Goal: Register for event/course

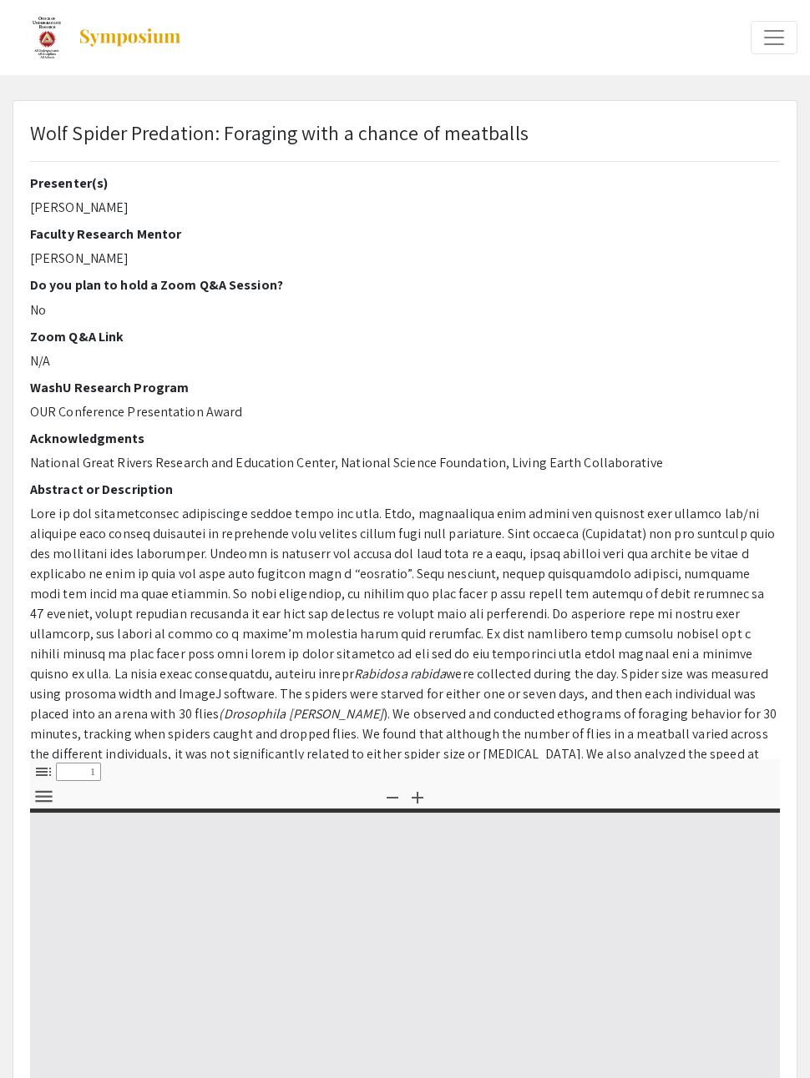
select select "custom"
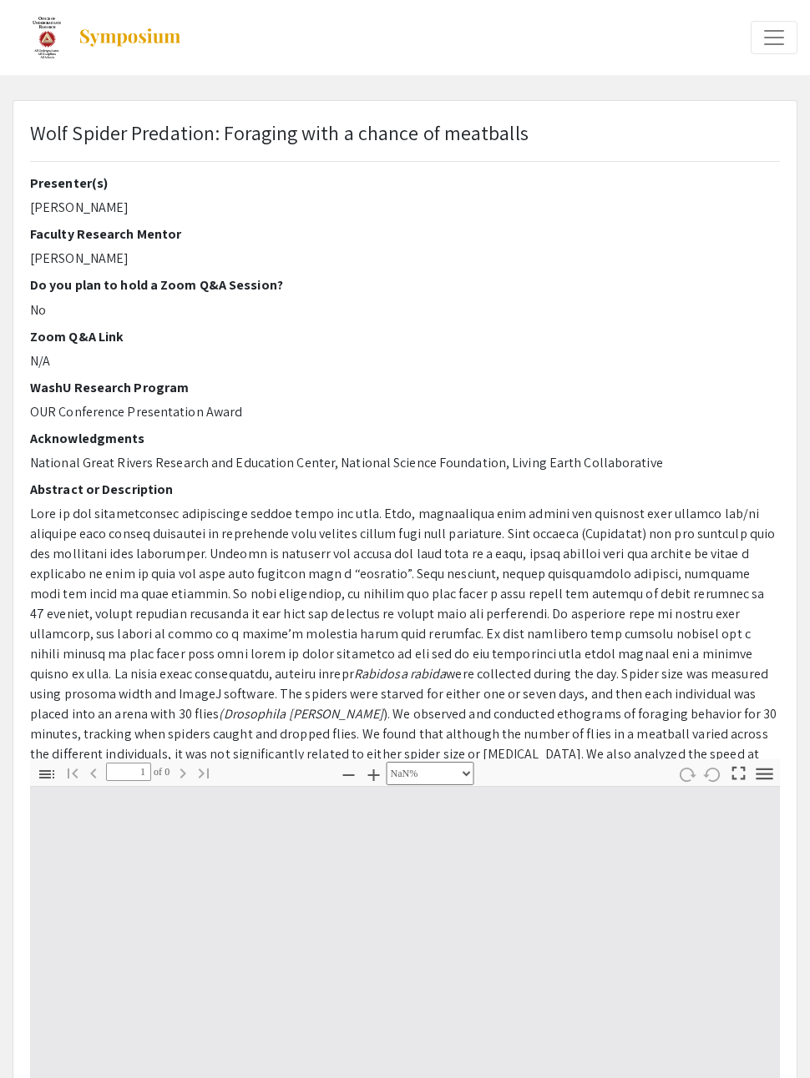
type input "0"
select select "custom"
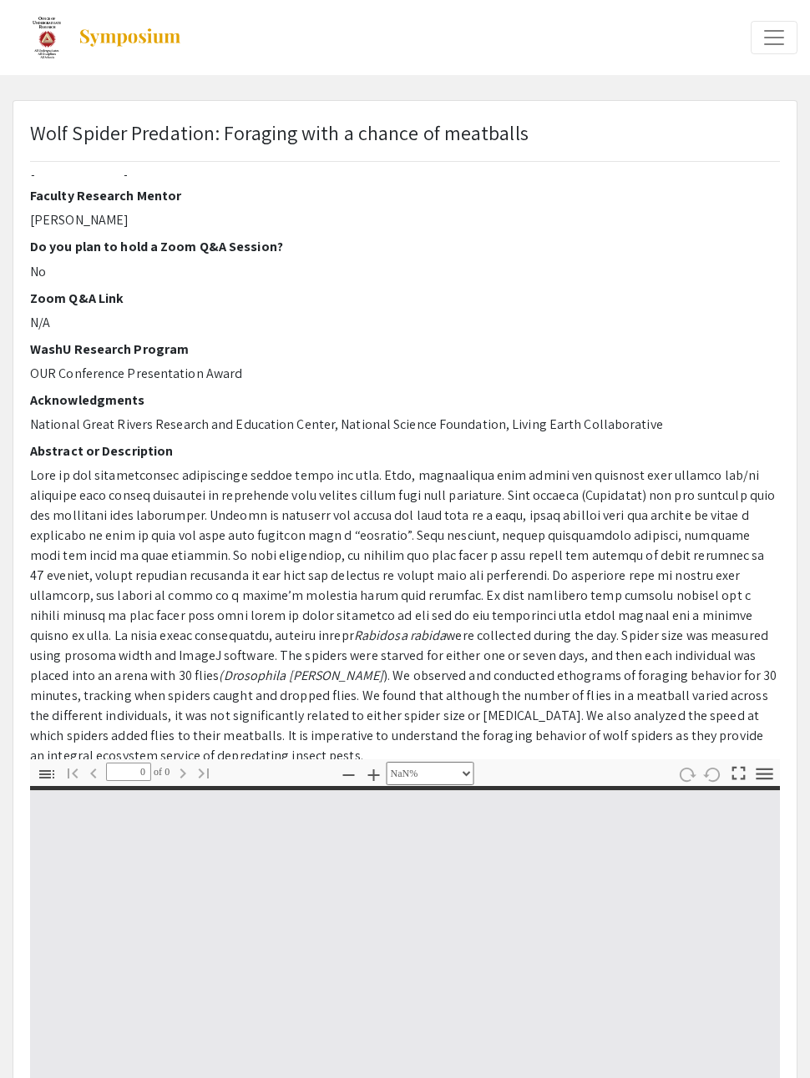
scroll to position [38, 0]
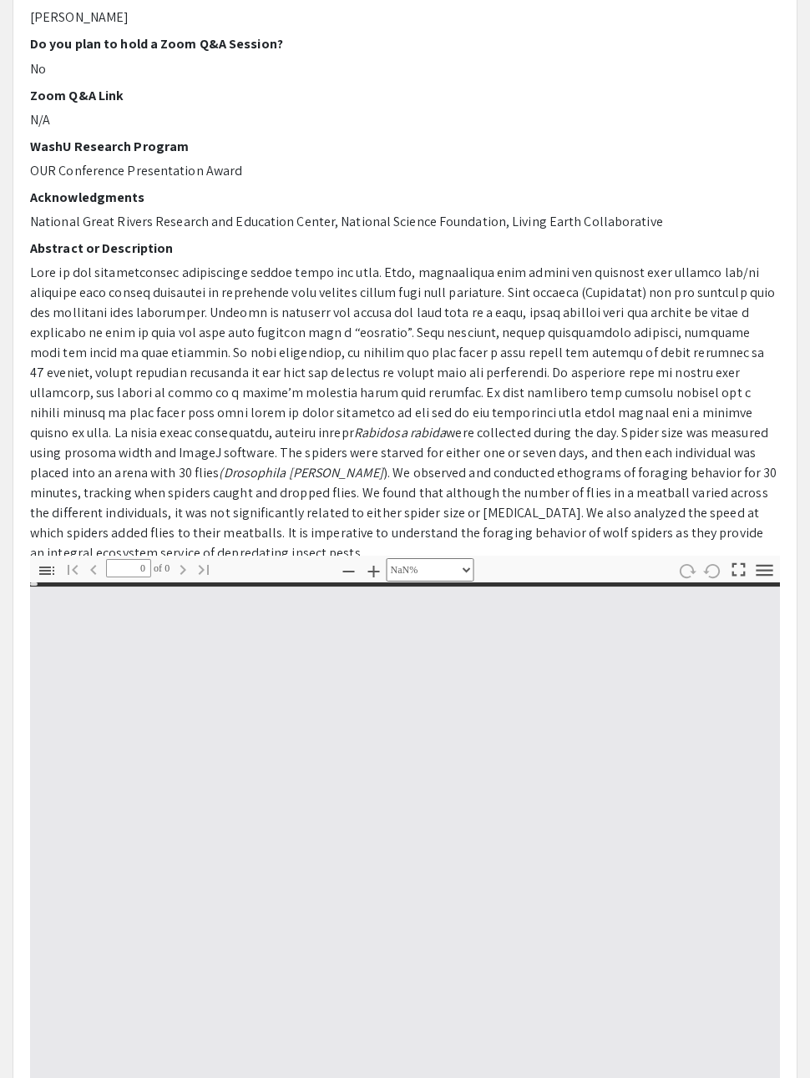
type input "1"
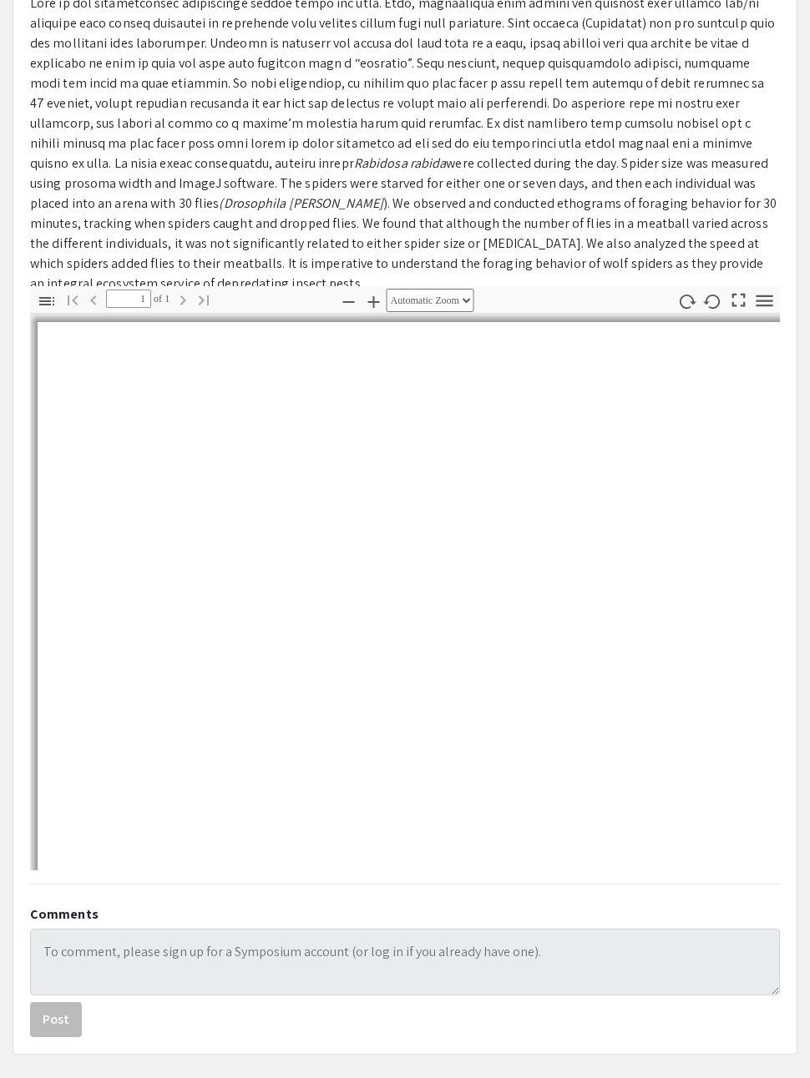
scroll to position [494, 0]
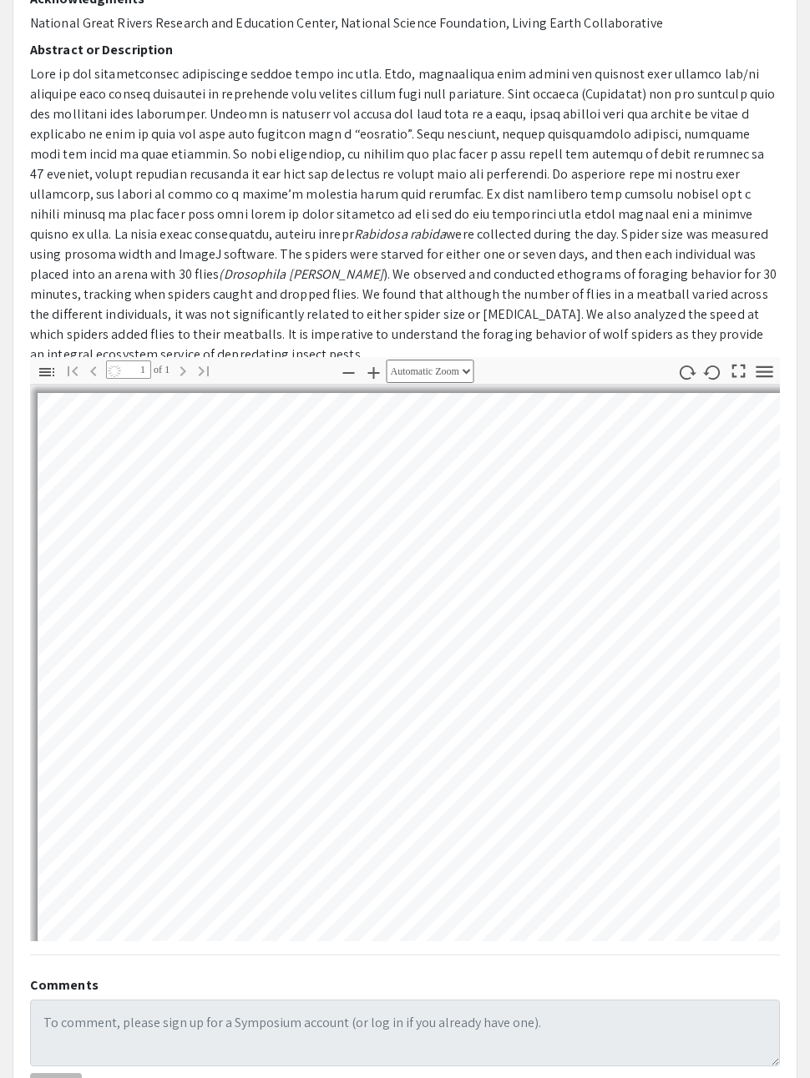
select select "auto"
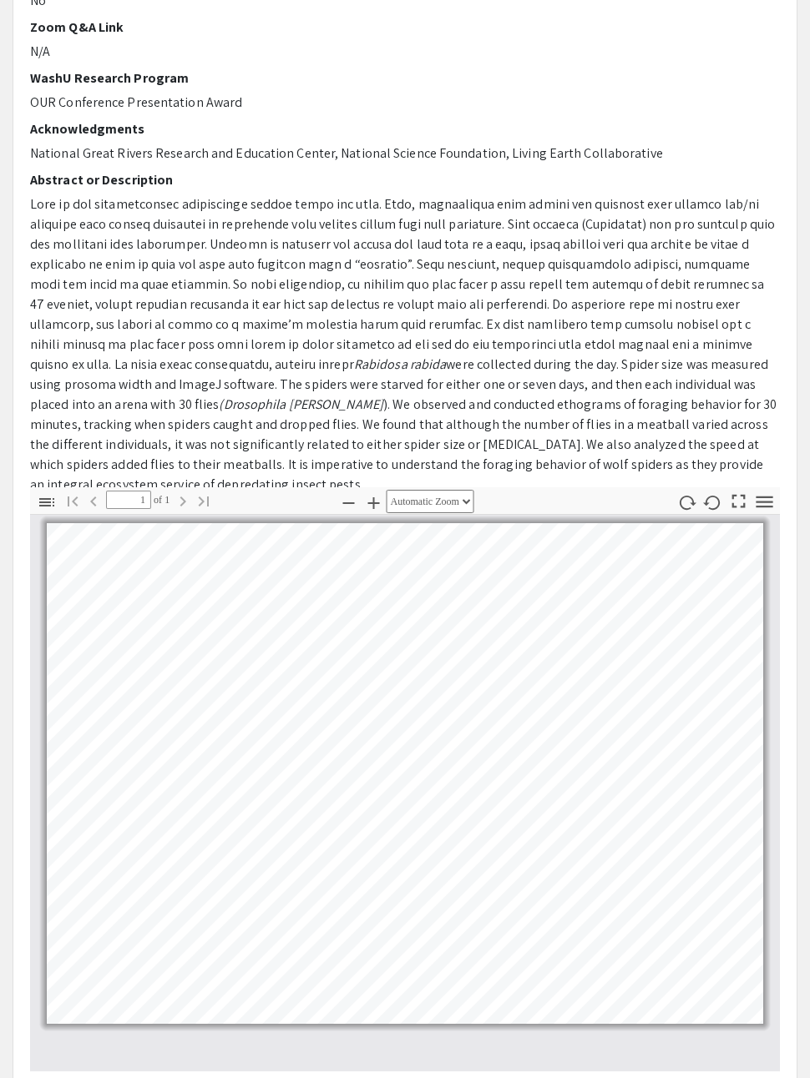
scroll to position [271, 0]
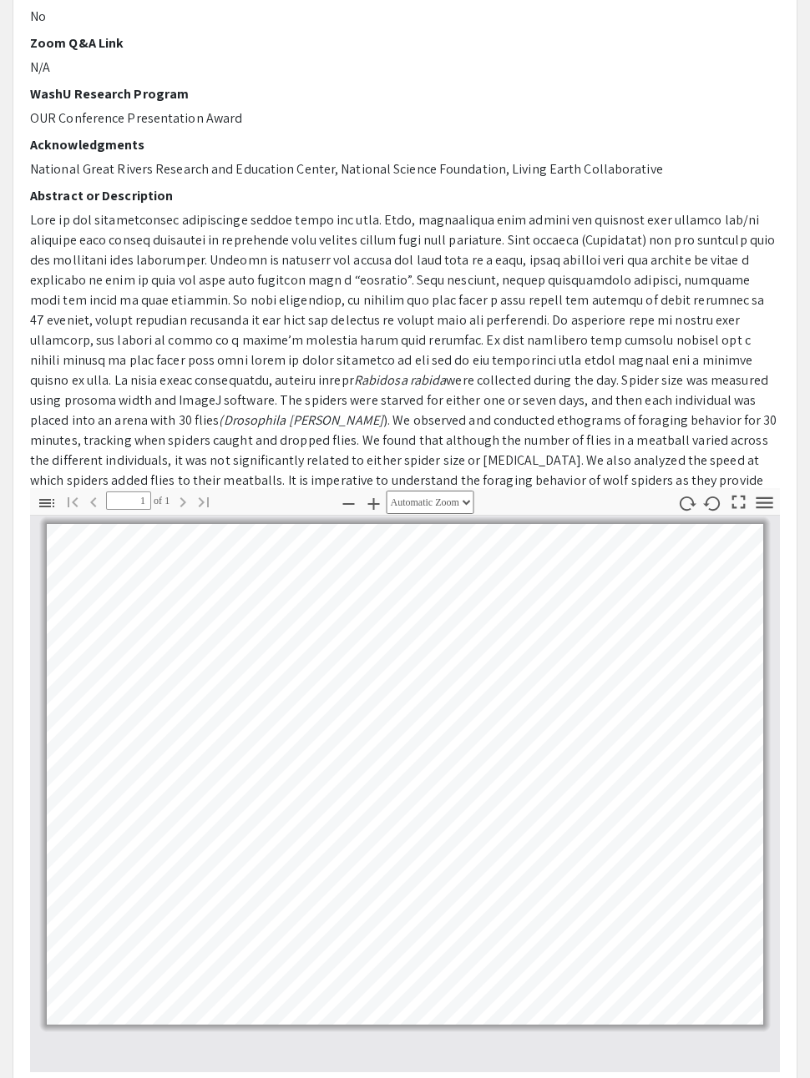
click at [769, 450] on p "Rabidosa rabida were collected during the day. Spider size was measured using p…" at bounding box center [404, 360] width 749 height 300
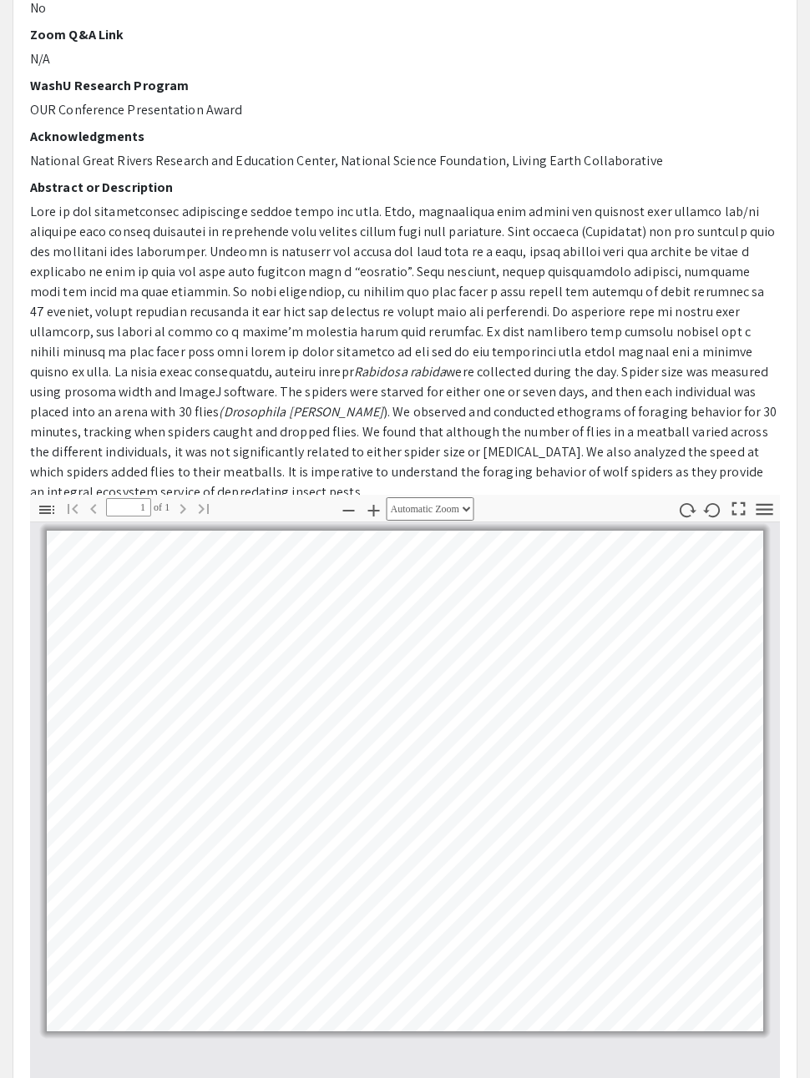
scroll to position [263, 0]
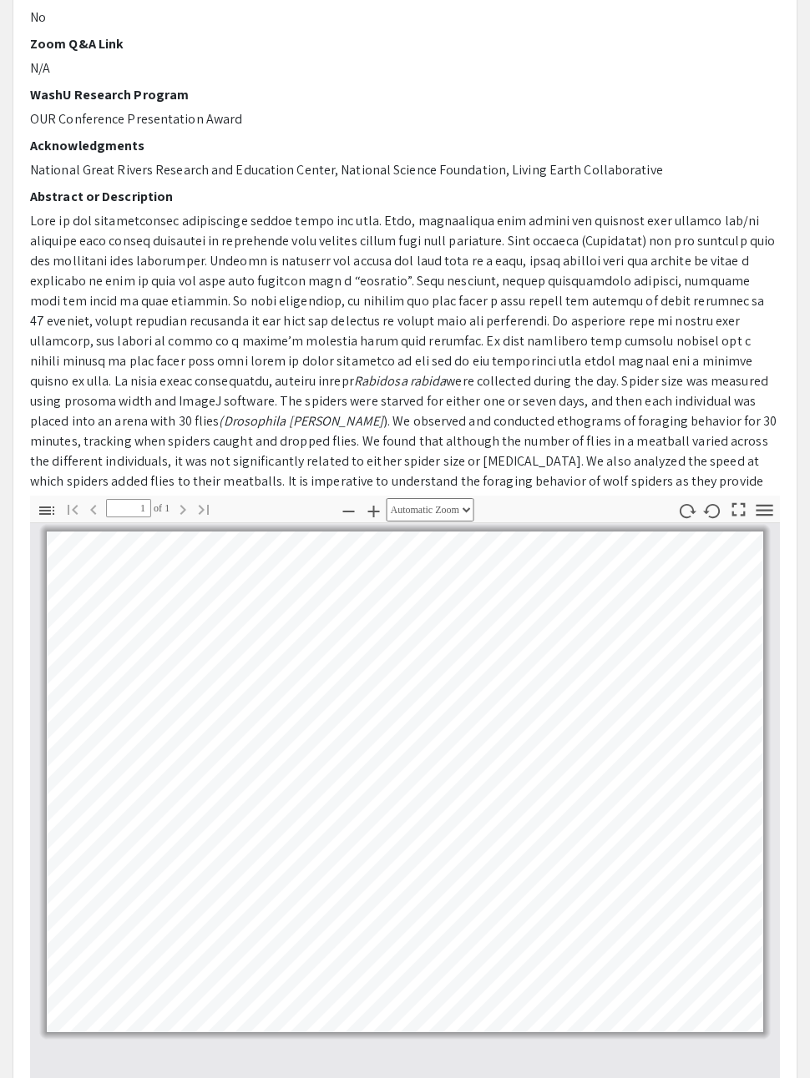
click at [772, 400] on p "Rabidosa rabida were collected during the day. Spider size was measured using p…" at bounding box center [404, 362] width 749 height 300
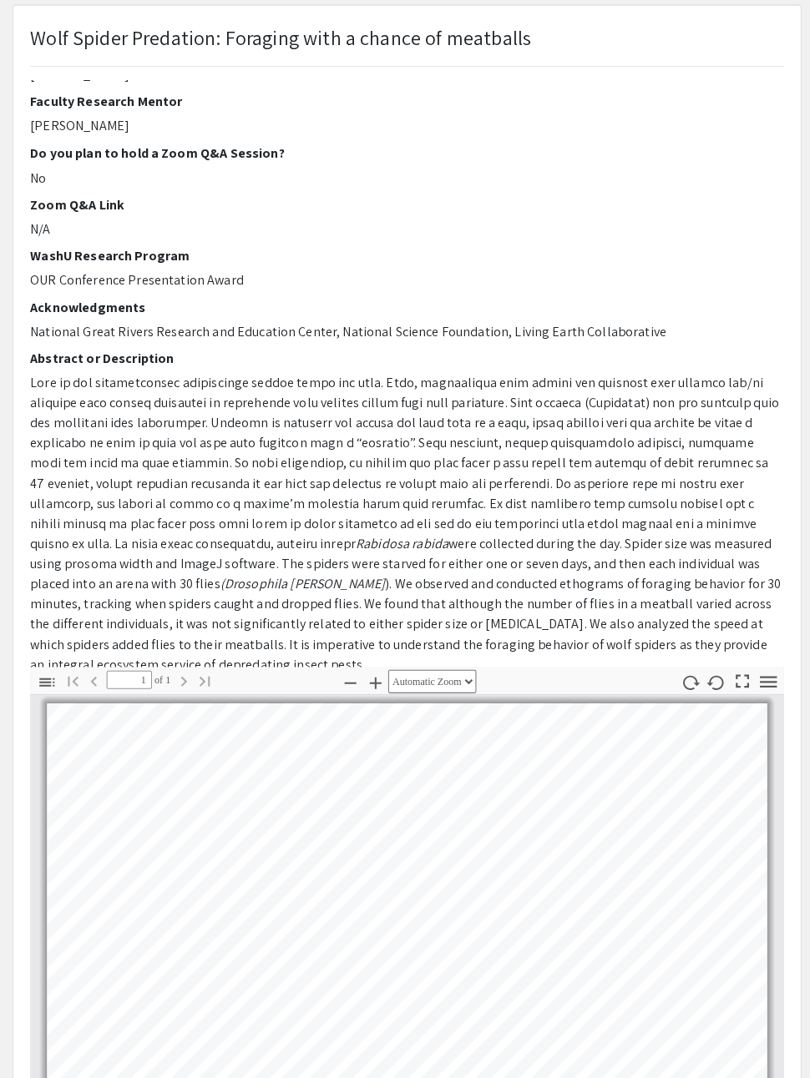
scroll to position [0, 0]
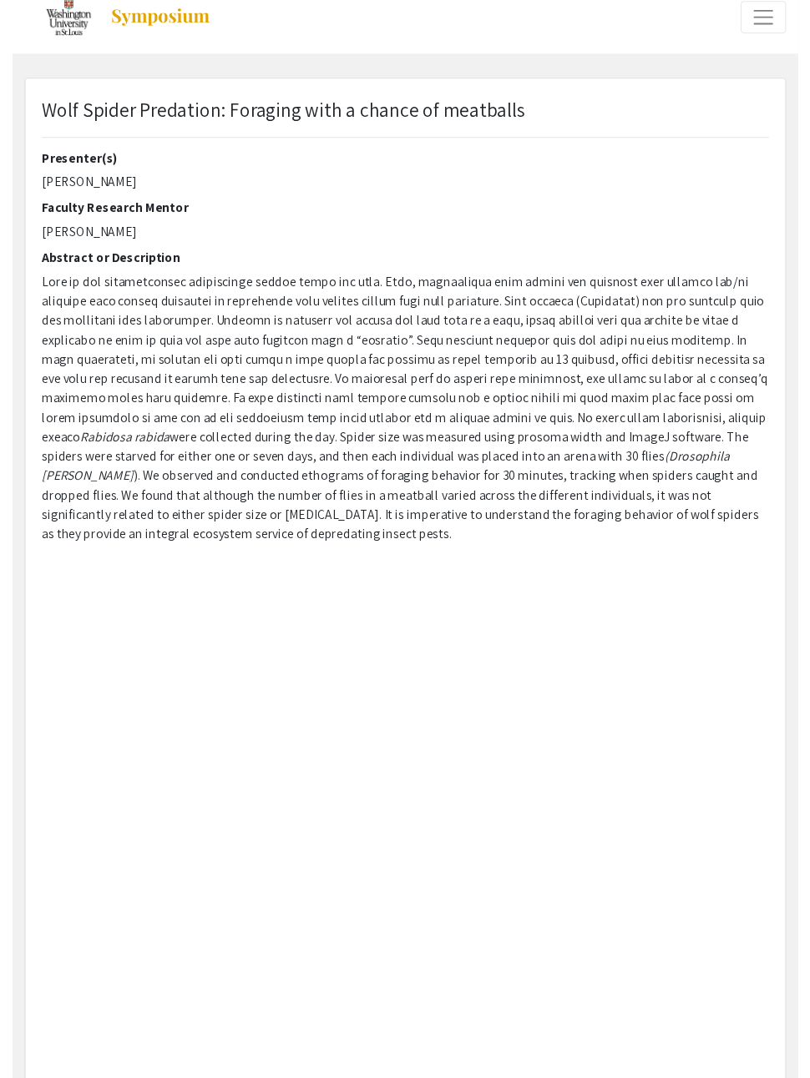
scroll to position [341, 0]
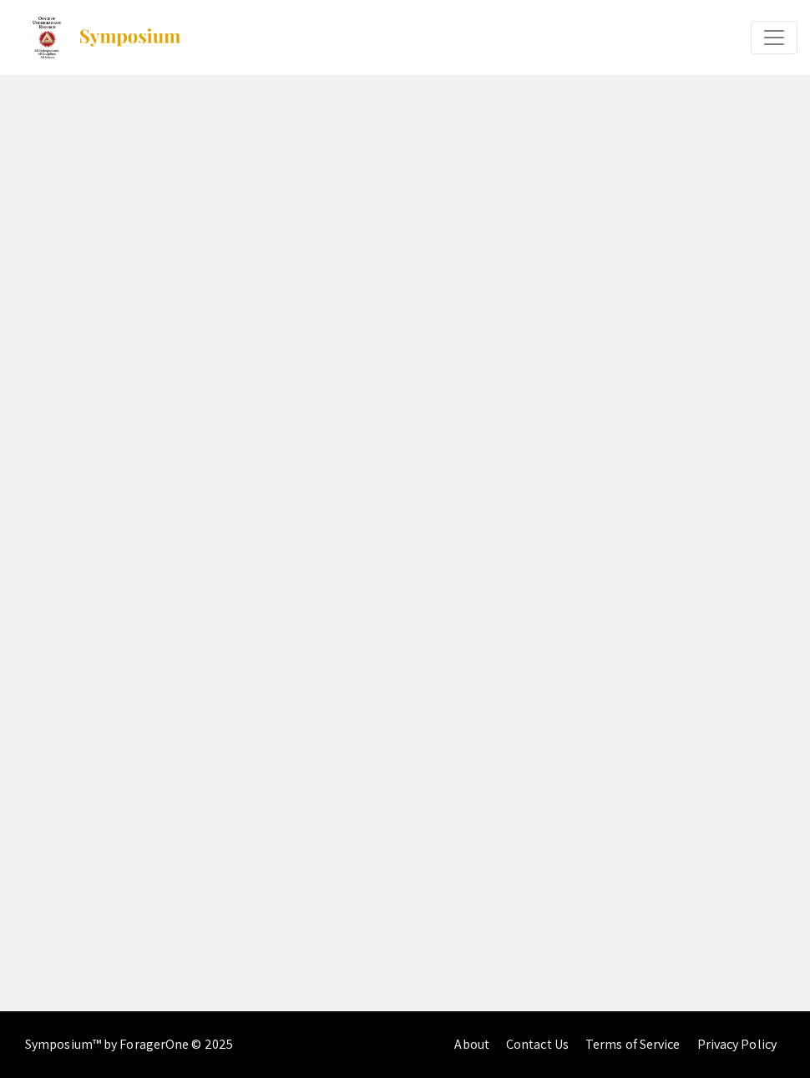
select select "custom"
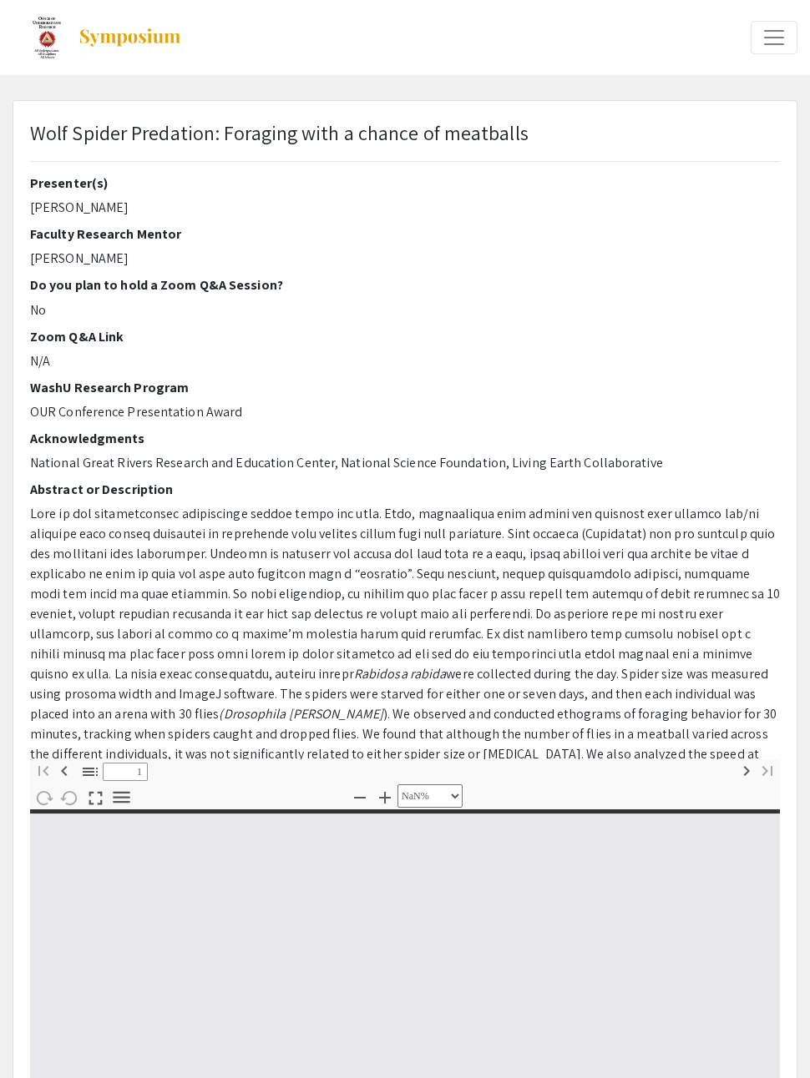
type input "0"
select select "custom"
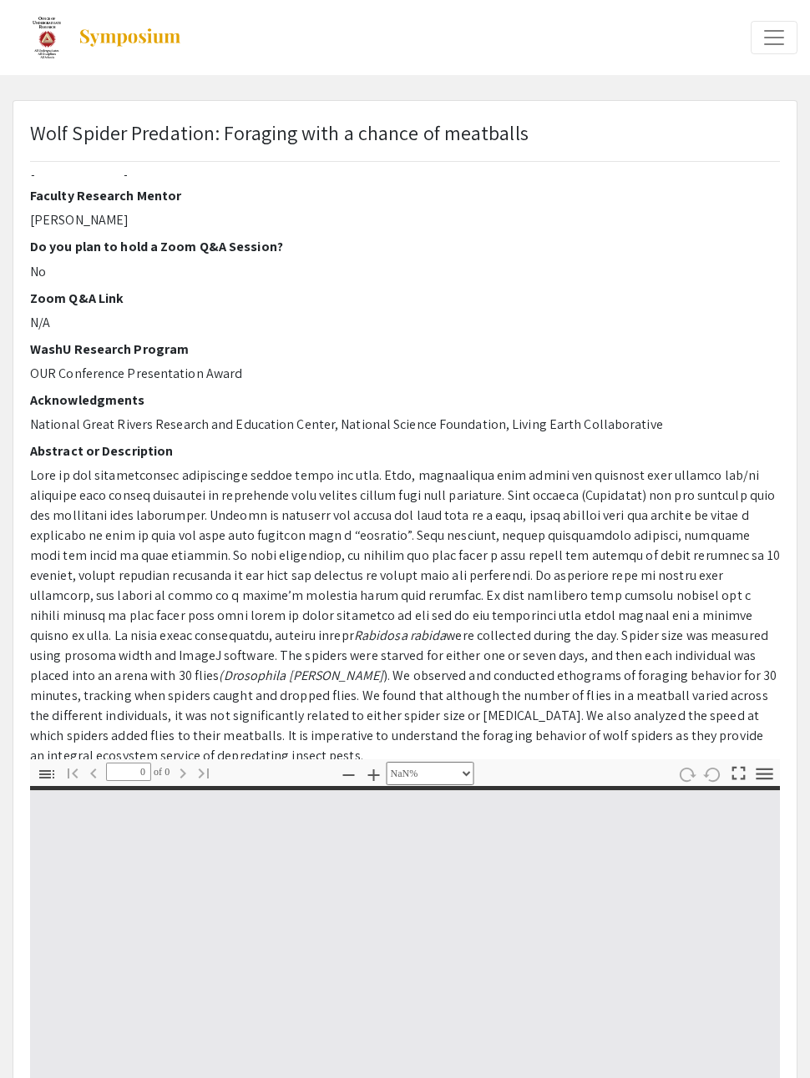
scroll to position [38, 0]
type input "1"
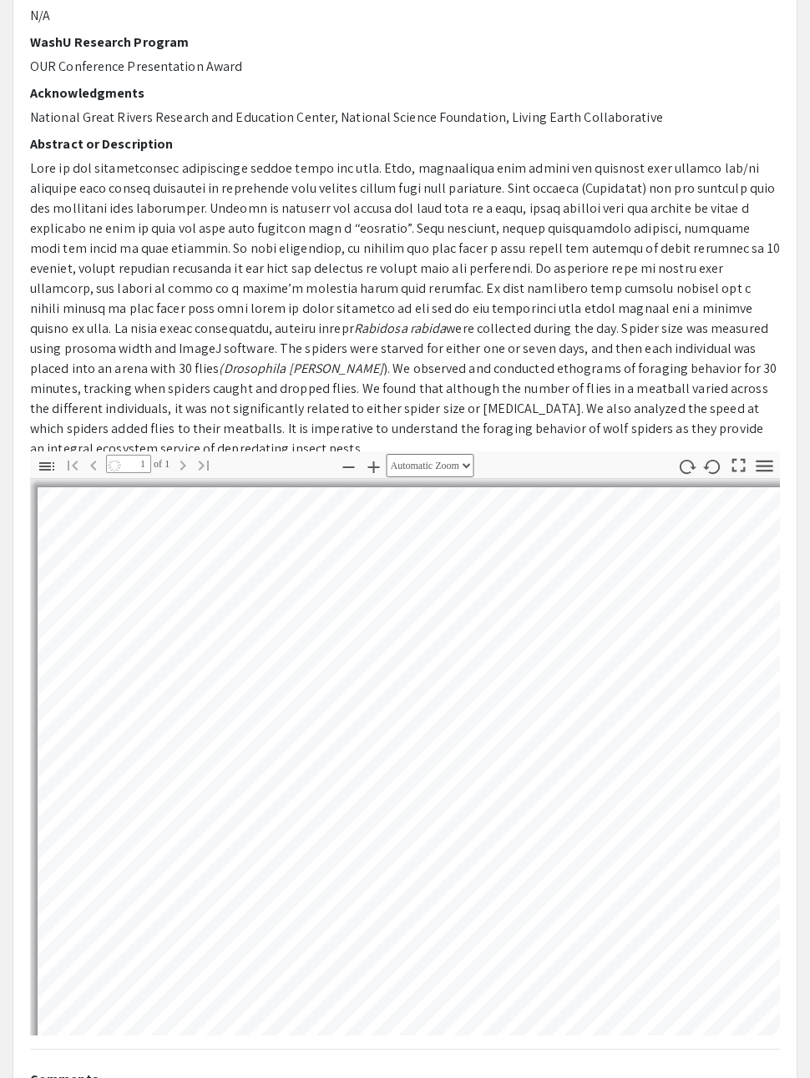
select select "auto"
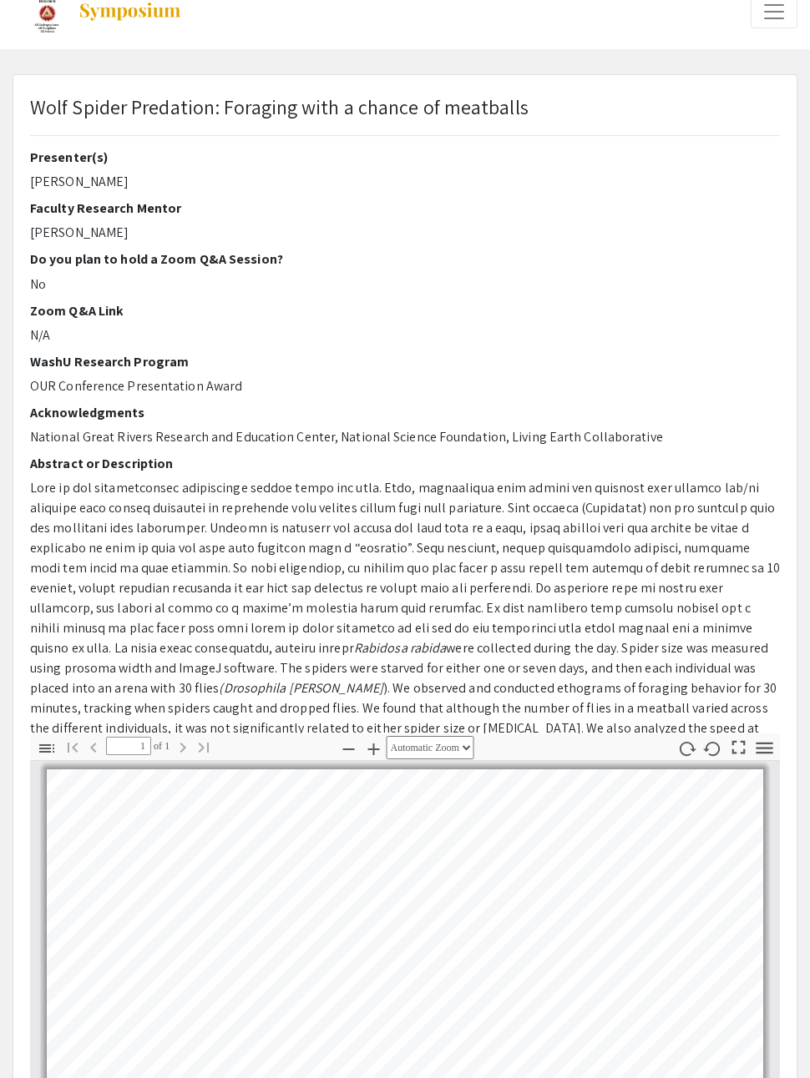
scroll to position [0, 0]
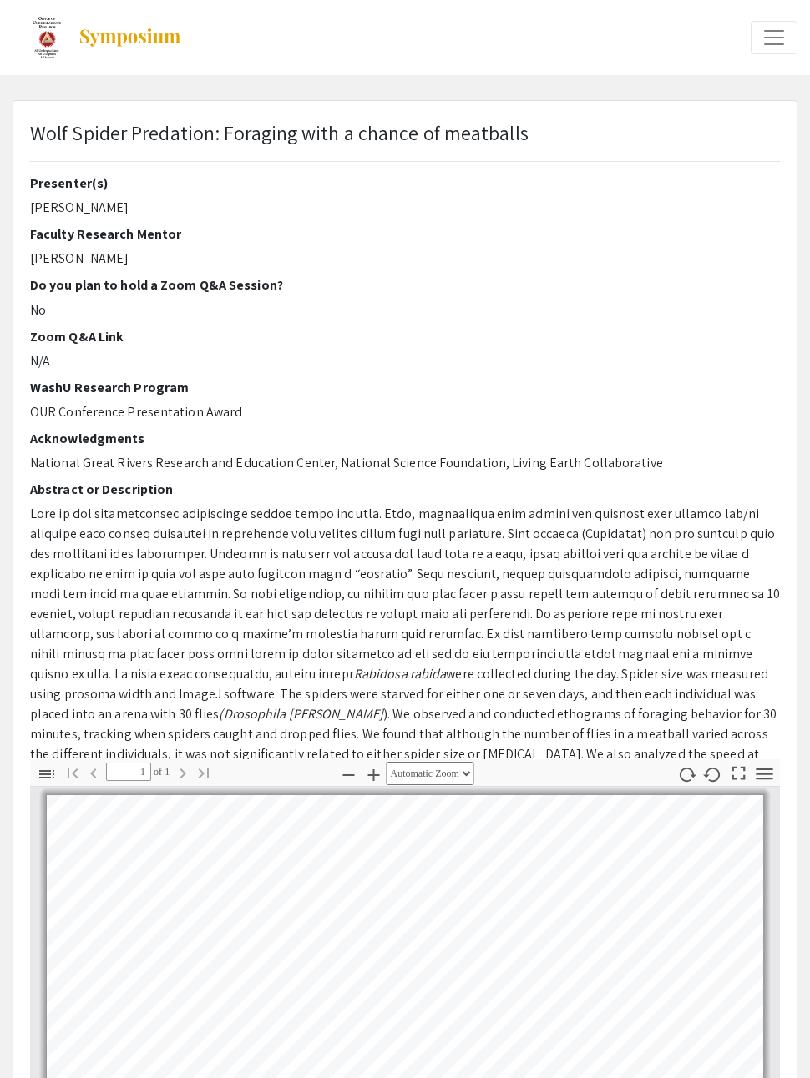
click at [775, 35] on span "Expand or Collapse Menu" at bounding box center [773, 37] width 25 height 25
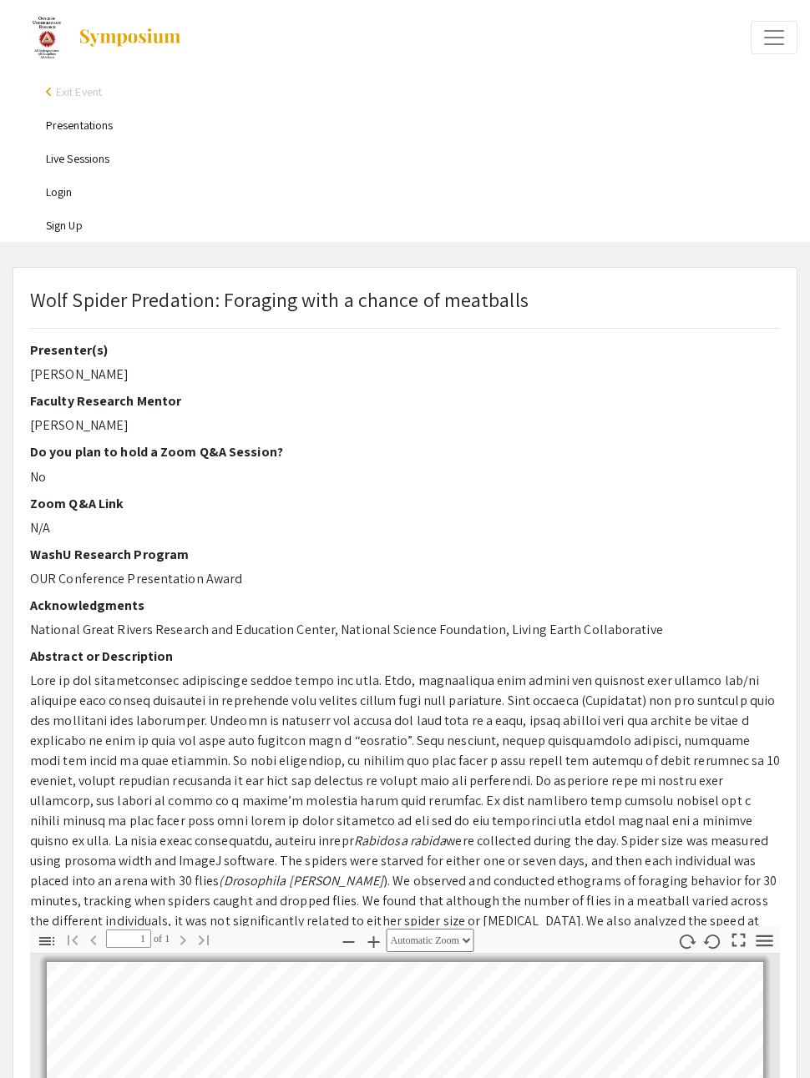
click at [78, 159] on link "Live Sessions" at bounding box center [77, 158] width 63 height 15
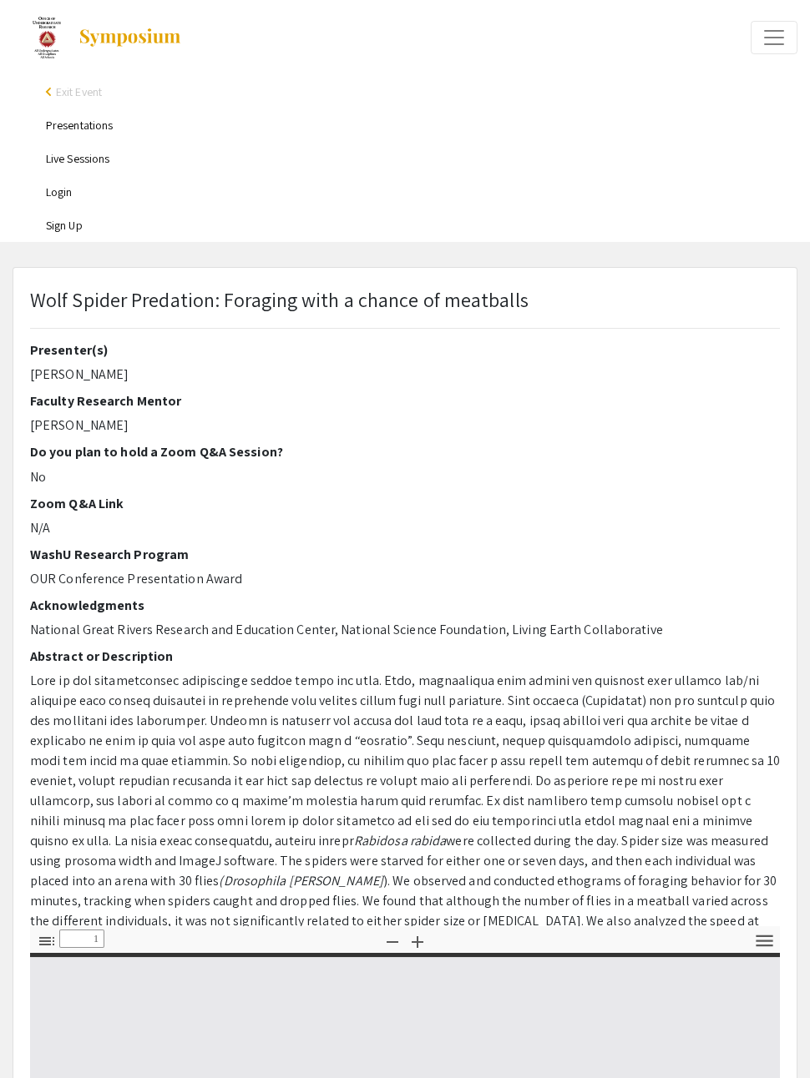
type input "0"
select select "custom"
click at [88, 129] on link "Presentations" at bounding box center [79, 125] width 67 height 15
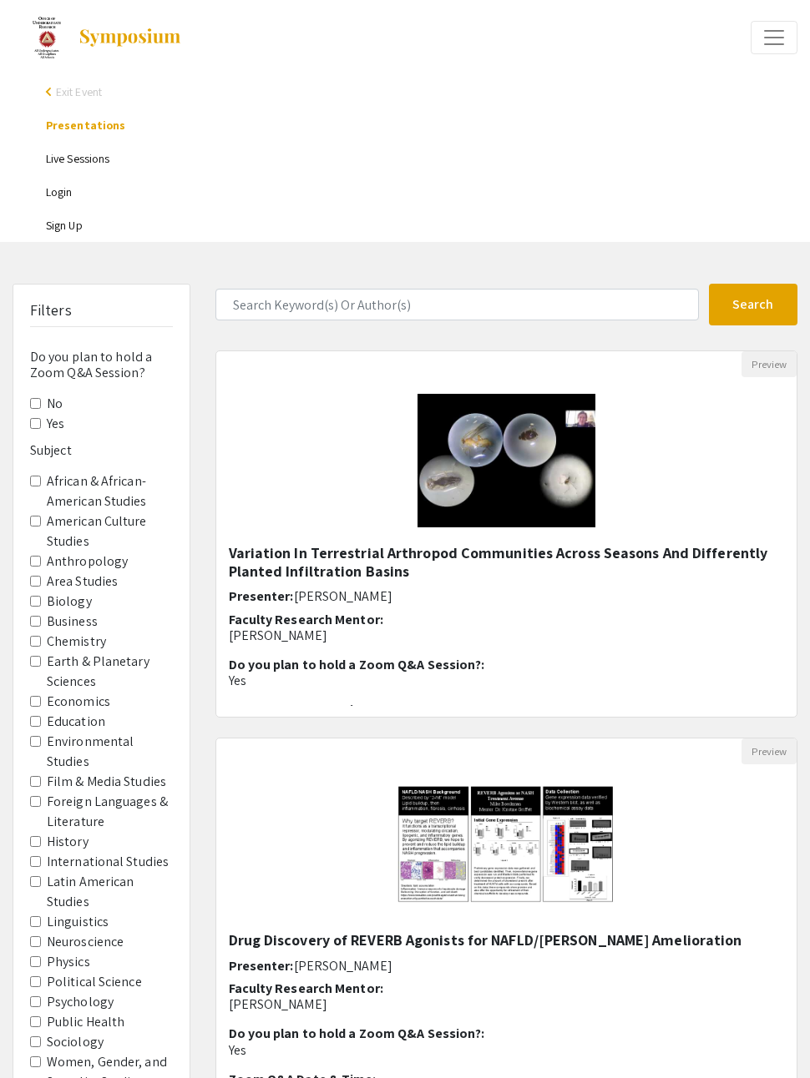
click at [785, 35] on span "Expand or Collapse Menu" at bounding box center [773, 37] width 25 height 25
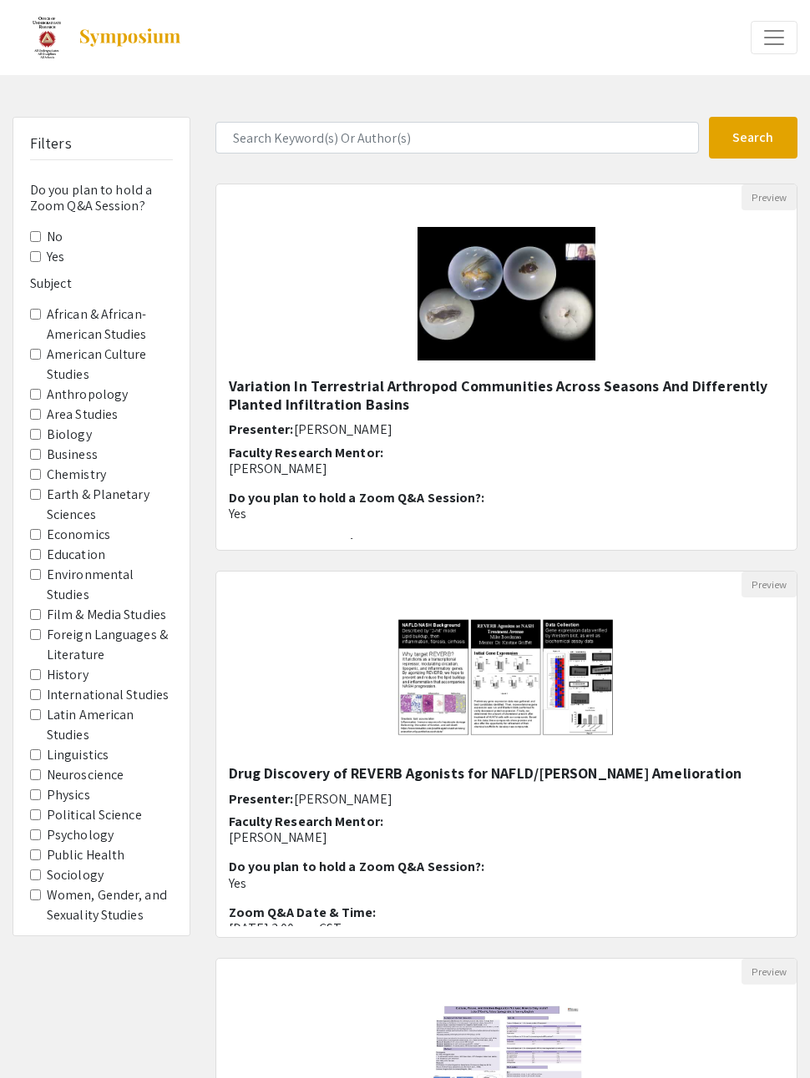
click at [774, 40] on span "Expand or Collapse Menu" at bounding box center [773, 37] width 25 height 25
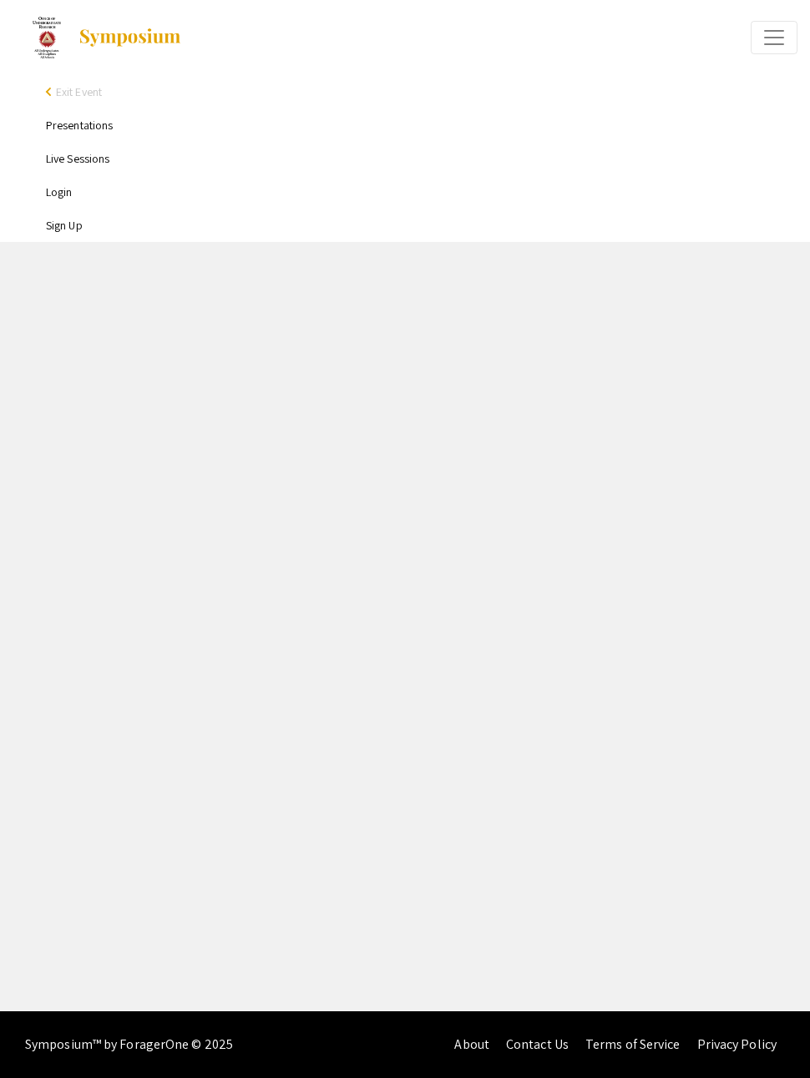
select select "custom"
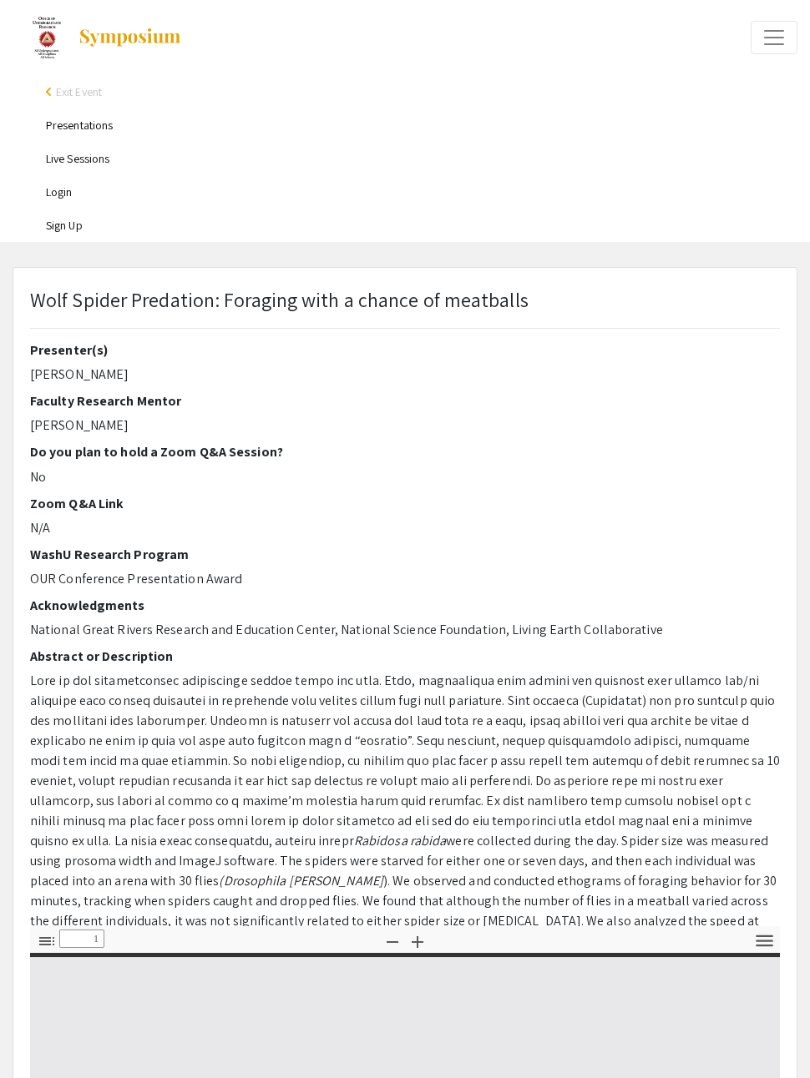
type input "0"
select select "custom"
type input "1"
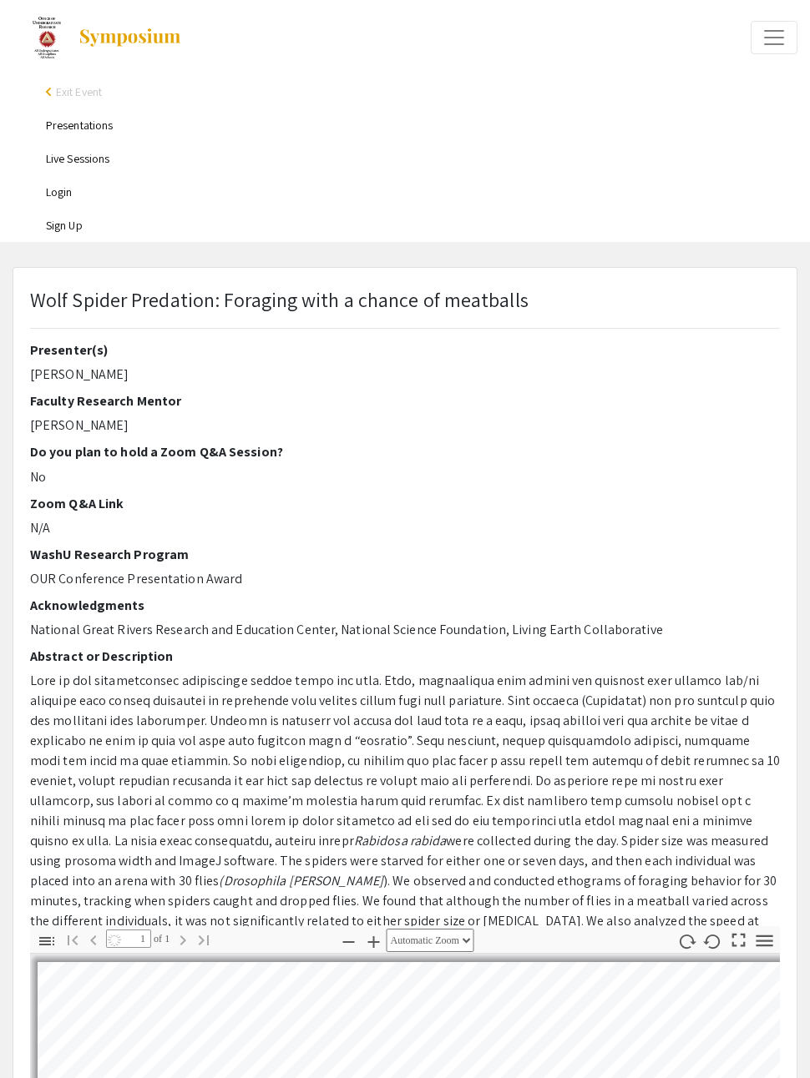
select select "auto"
click at [94, 30] on img at bounding box center [130, 38] width 104 height 20
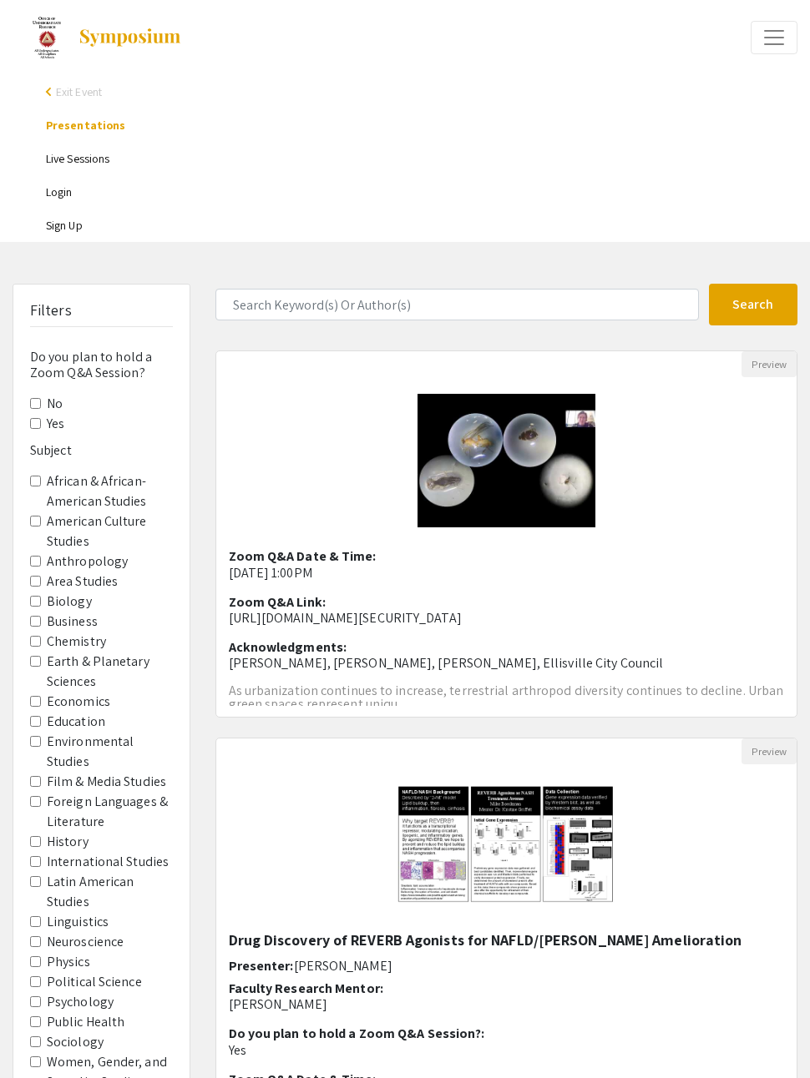
click at [56, 96] on span "Exit Event" at bounding box center [79, 91] width 46 height 15
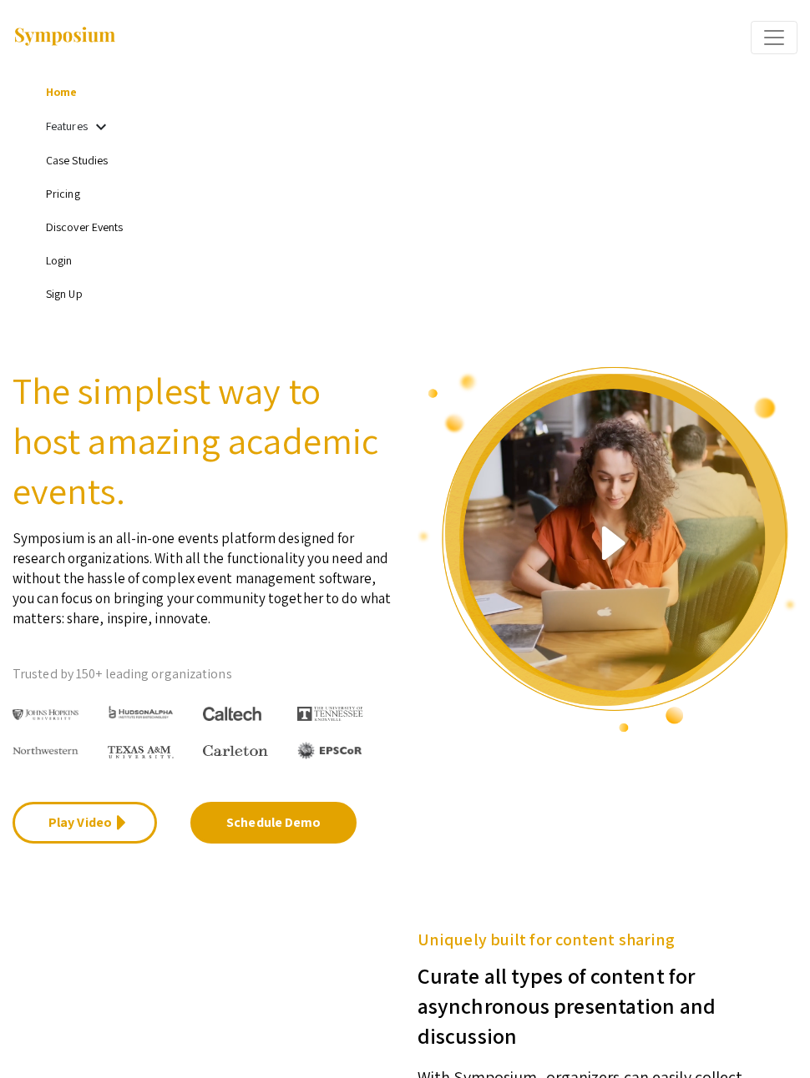
click at [58, 95] on link "Home" at bounding box center [61, 91] width 31 height 15
click at [103, 134] on mat-icon "keyboard_arrow_down" at bounding box center [101, 127] width 20 height 20
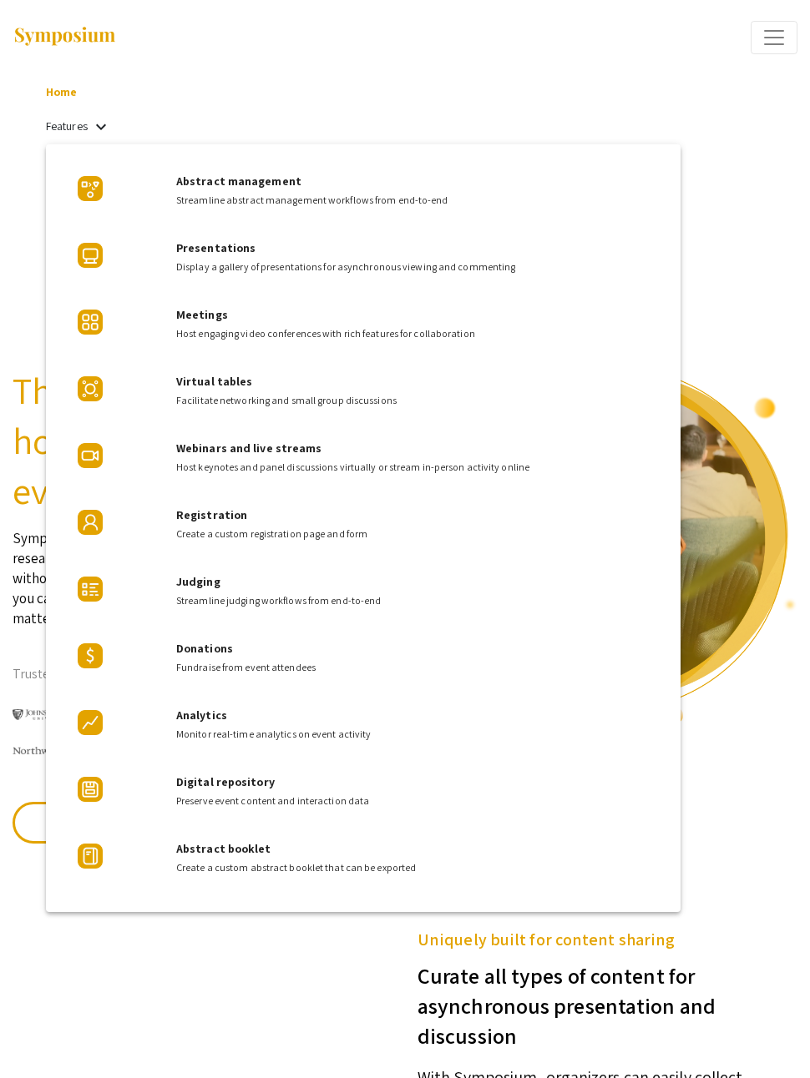
click at [763, 327] on div at bounding box center [405, 539] width 810 height 1078
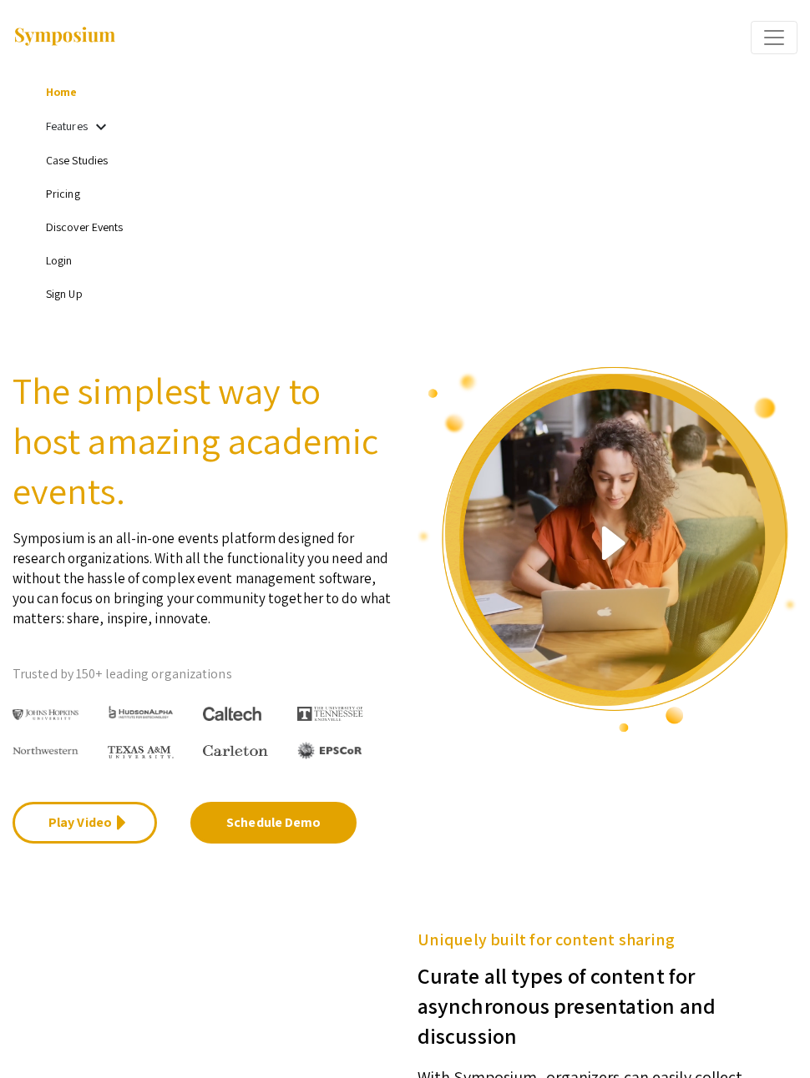
click at [58, 159] on link "Case Studies" at bounding box center [77, 160] width 62 height 15
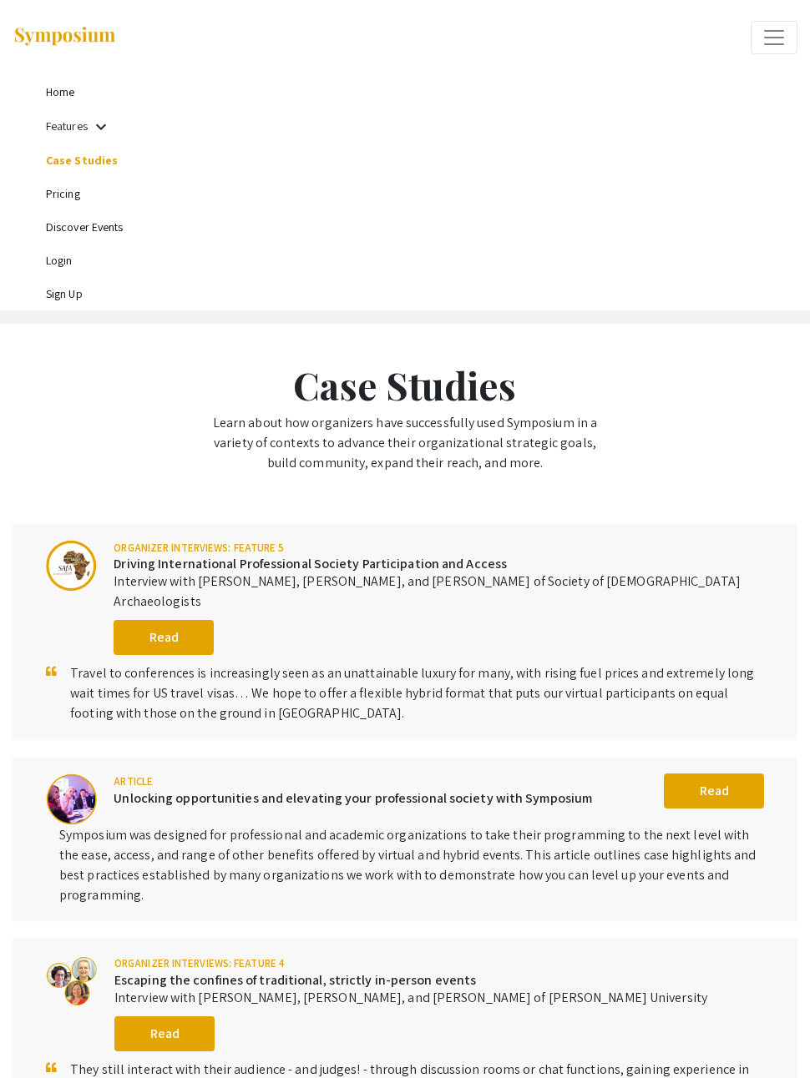
click at [55, 201] on link "Pricing" at bounding box center [63, 193] width 34 height 15
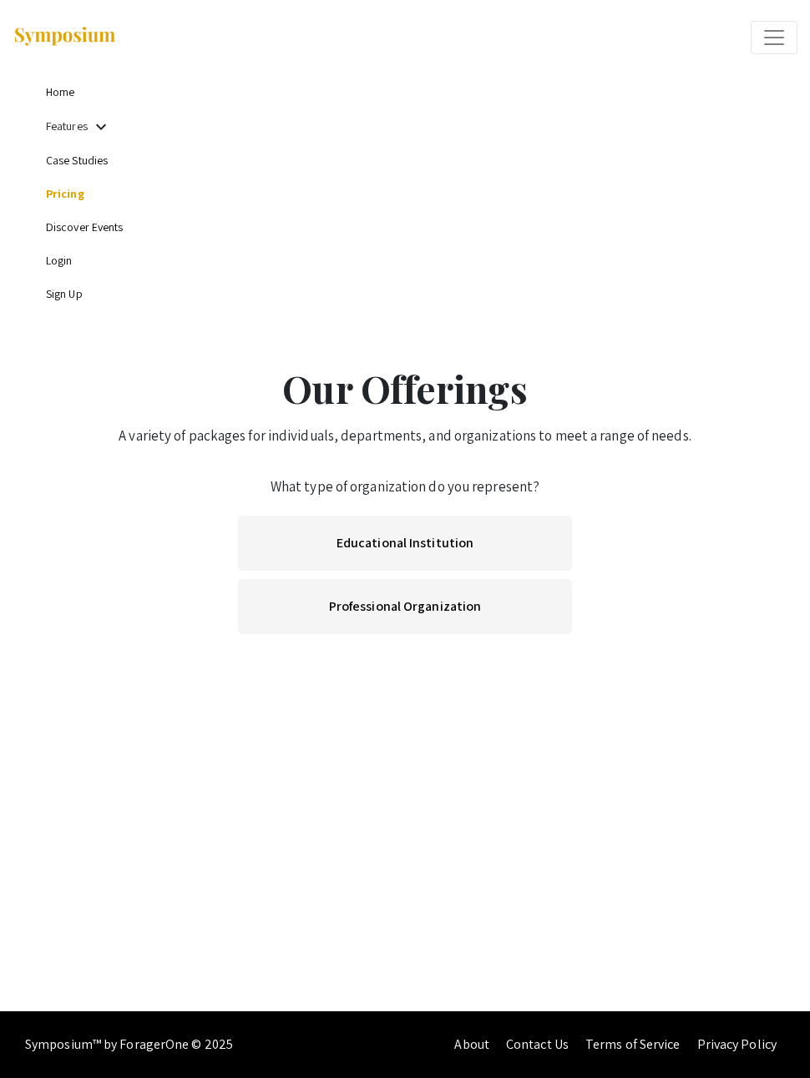
click at [81, 235] on link "Discover Events" at bounding box center [85, 226] width 78 height 15
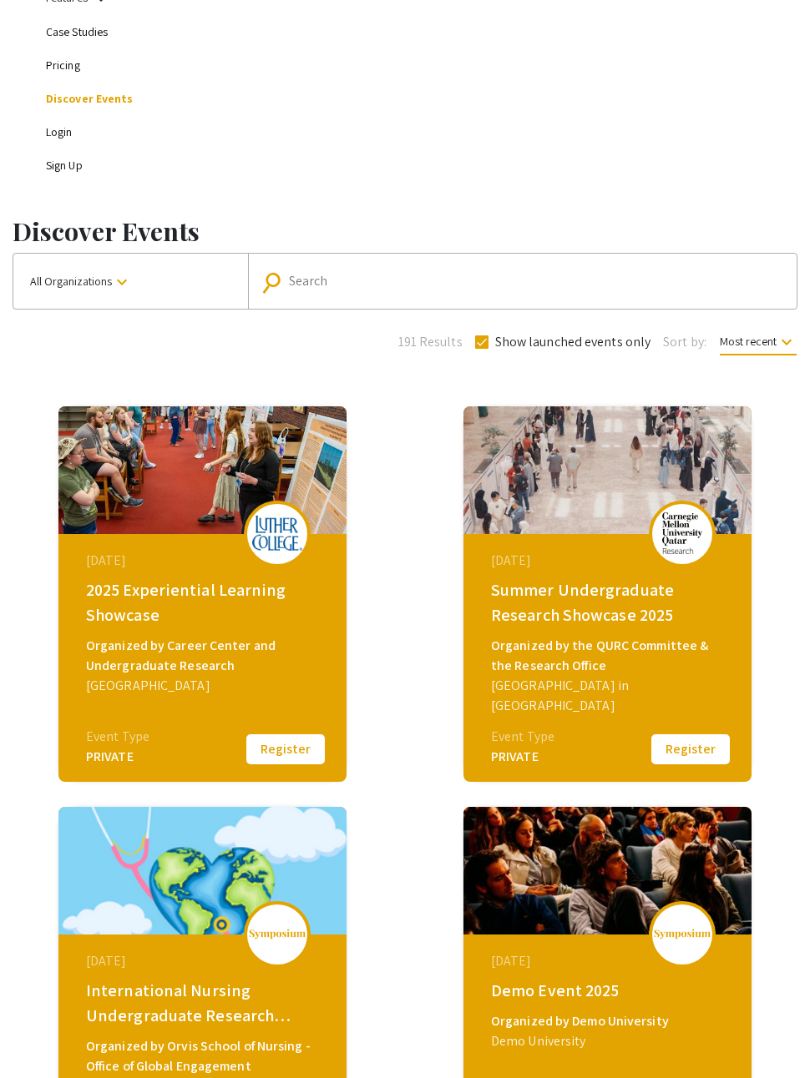
click at [69, 173] on link "Sign Up" at bounding box center [64, 165] width 37 height 15
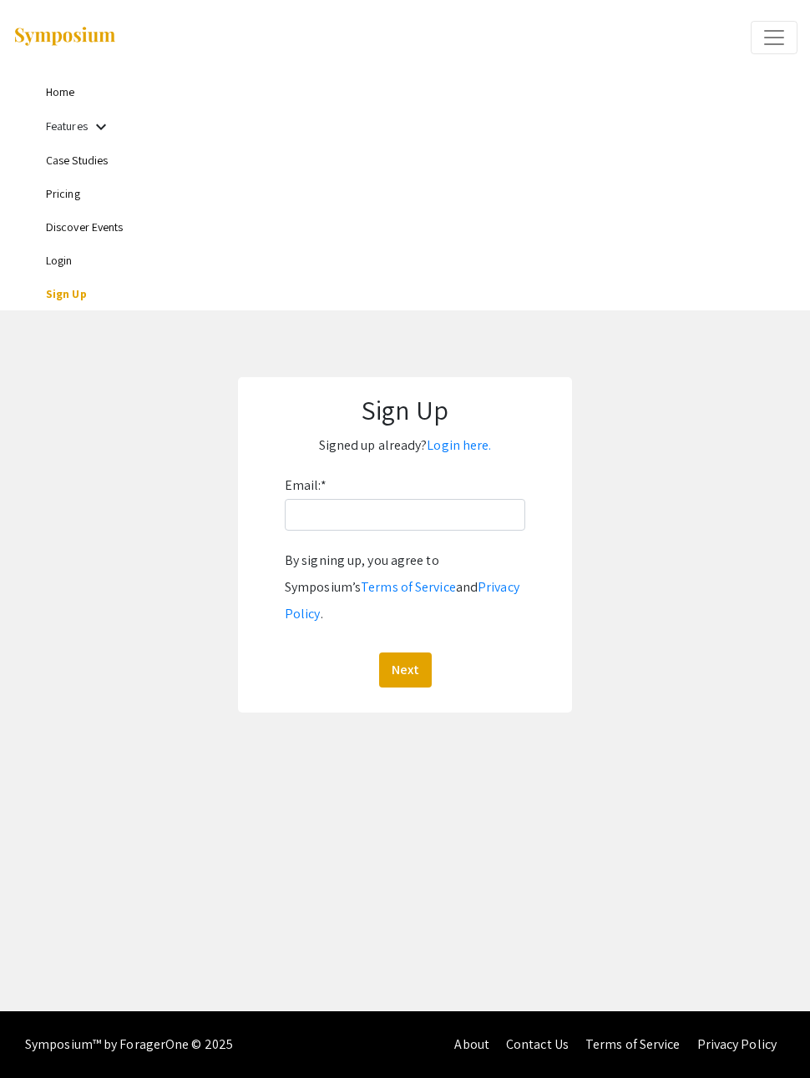
click at [63, 93] on link "Home" at bounding box center [60, 91] width 28 height 15
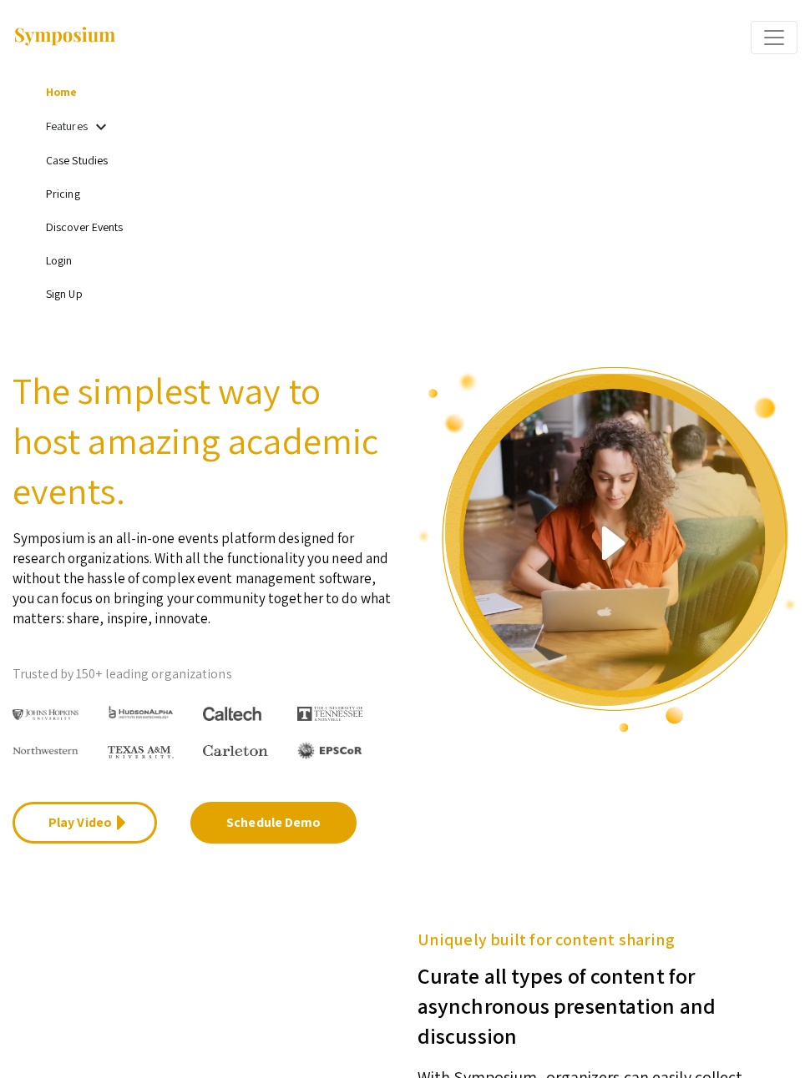
click at [93, 129] on mat-icon "keyboard_arrow_down" at bounding box center [101, 127] width 20 height 20
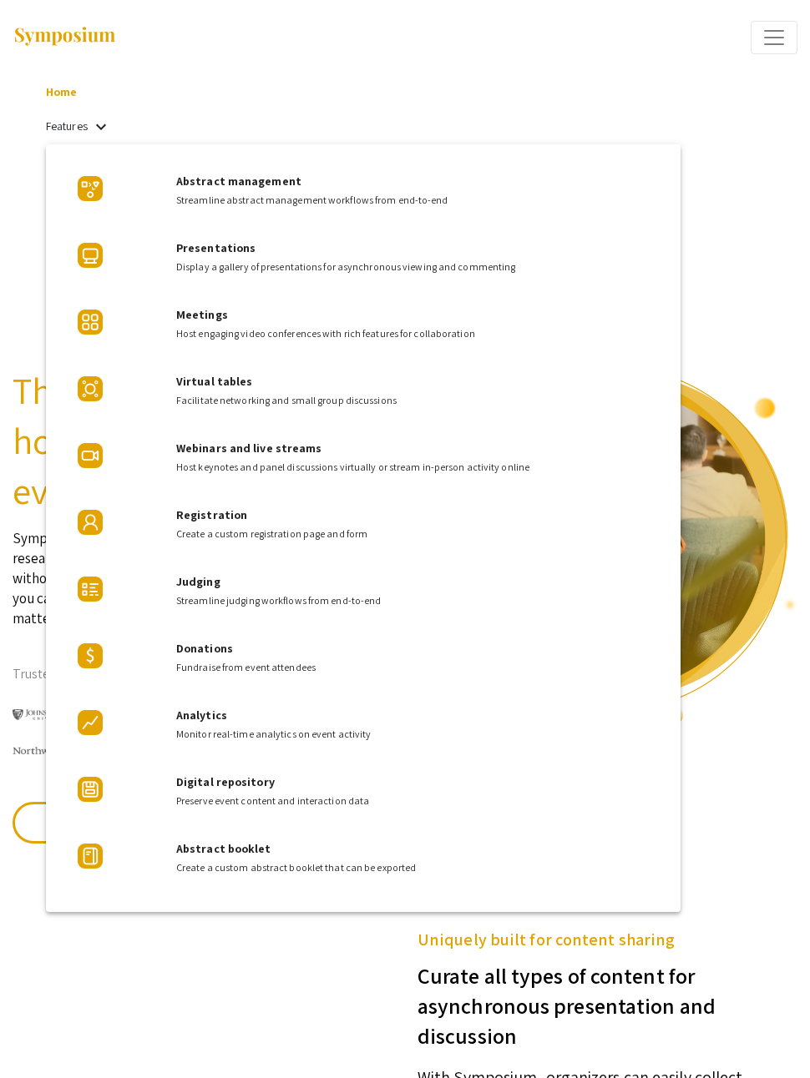
click at [21, 164] on div at bounding box center [405, 539] width 810 height 1078
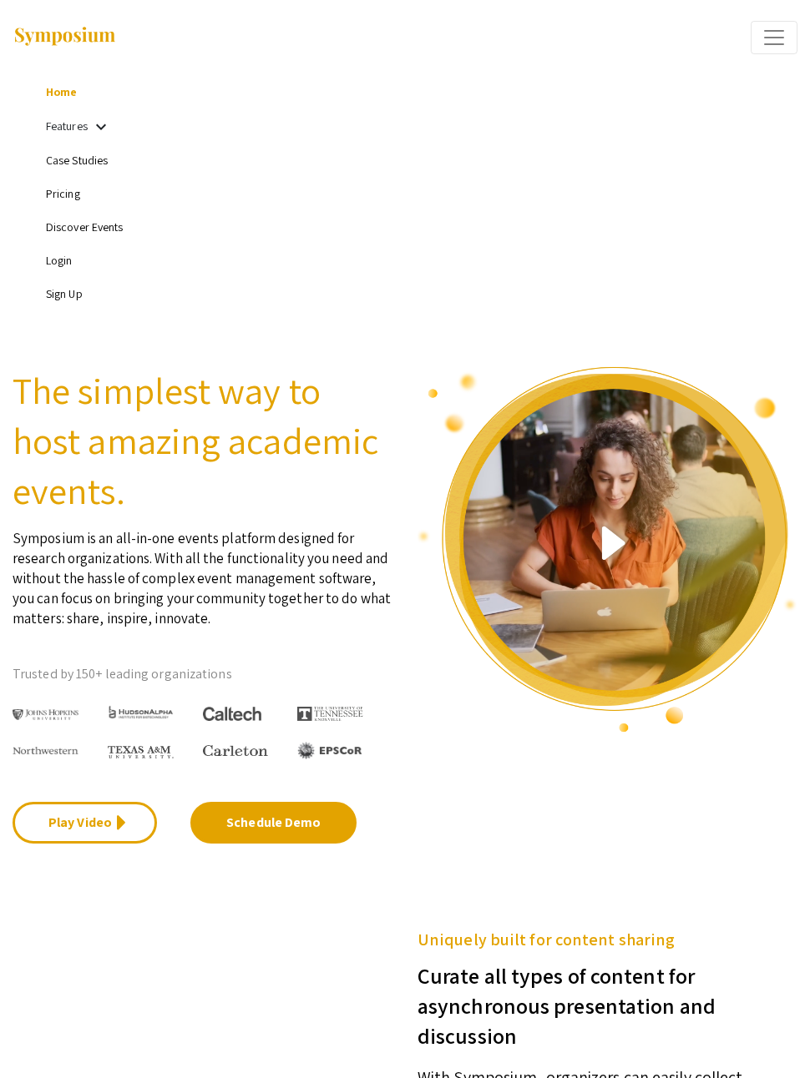
click at [20, 163] on ul "Home Features keyboard_arrow_down Case Studies Pricing Discover Events Login Si…" at bounding box center [405, 192] width 785 height 235
click at [65, 194] on link "Pricing" at bounding box center [63, 193] width 34 height 15
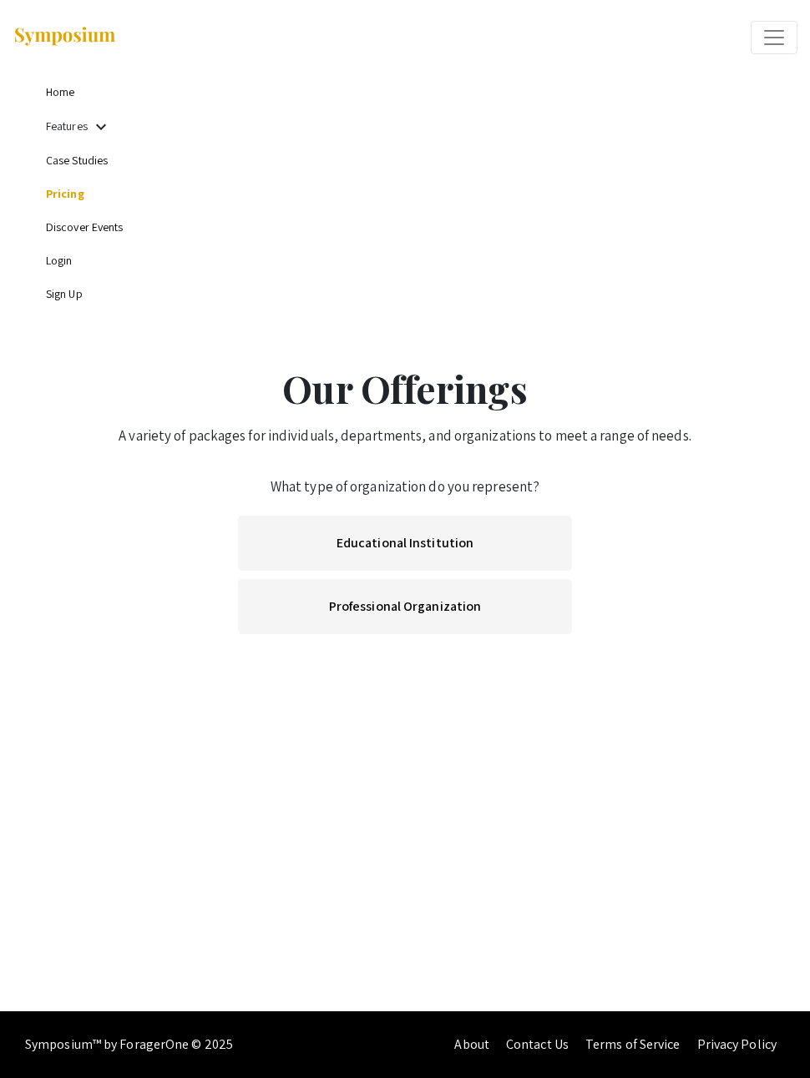
click at [400, 601] on link "Professional Organization" at bounding box center [405, 606] width 334 height 55
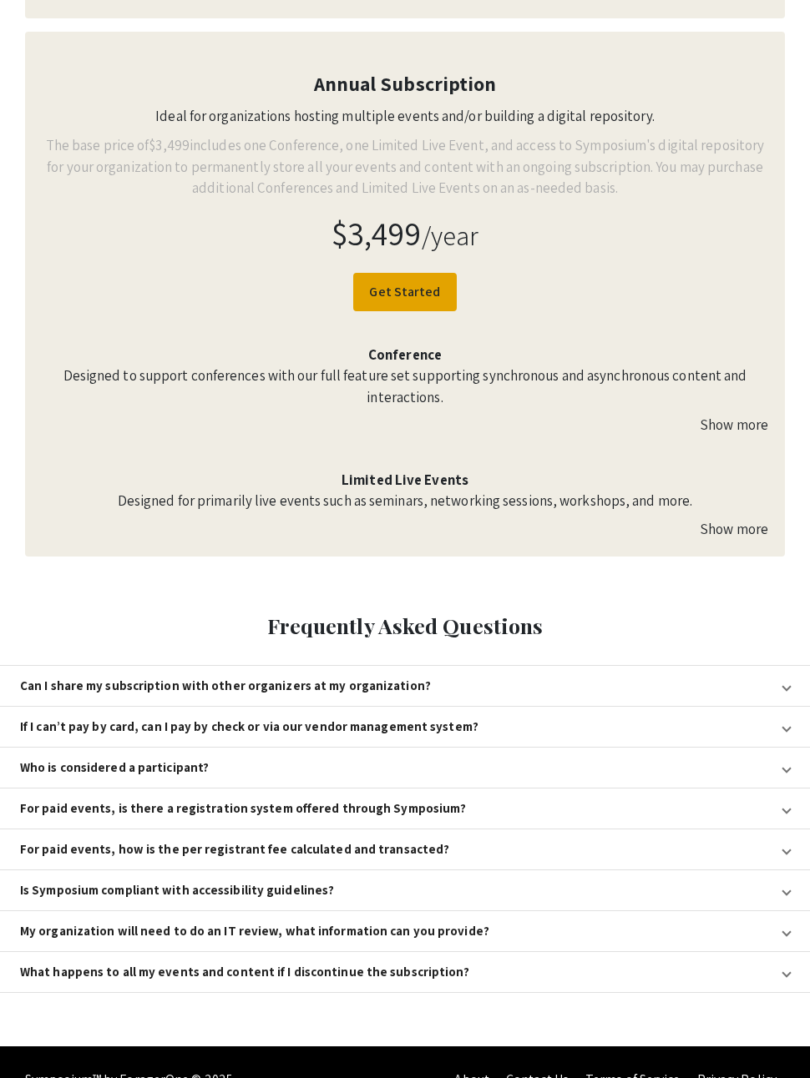
scroll to position [858, 0]
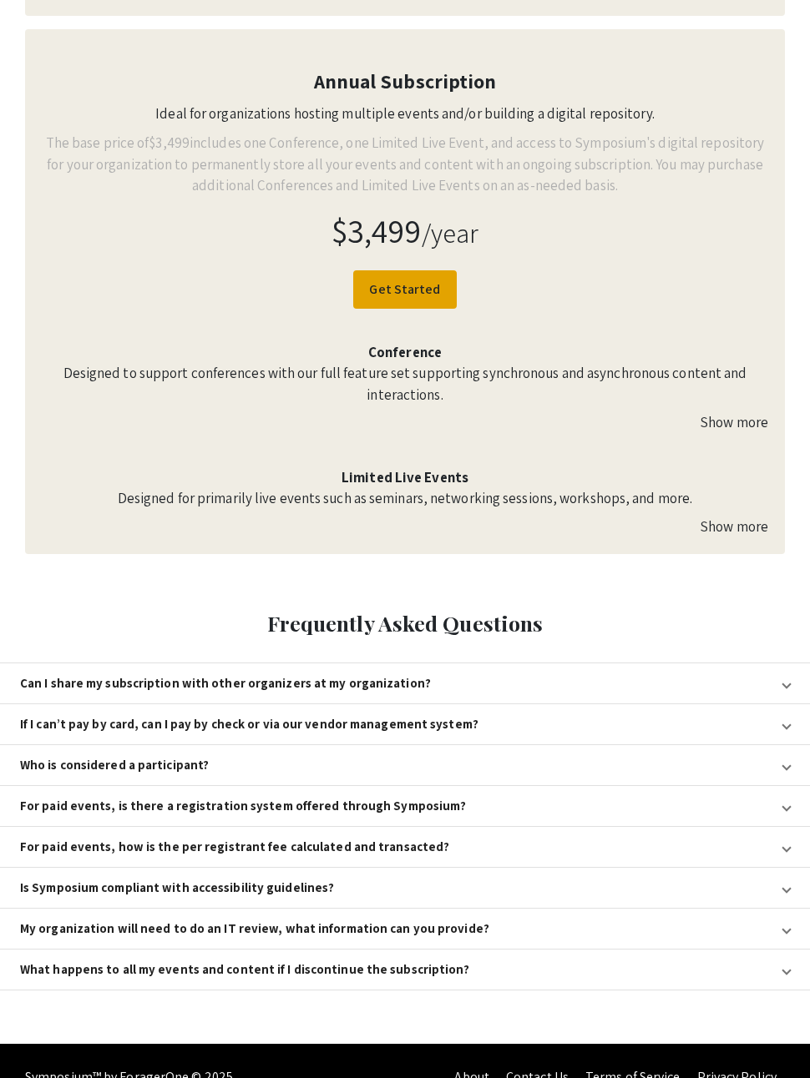
click at [782, 762] on span "Who is considered a participant?" at bounding box center [401, 766] width 763 height 15
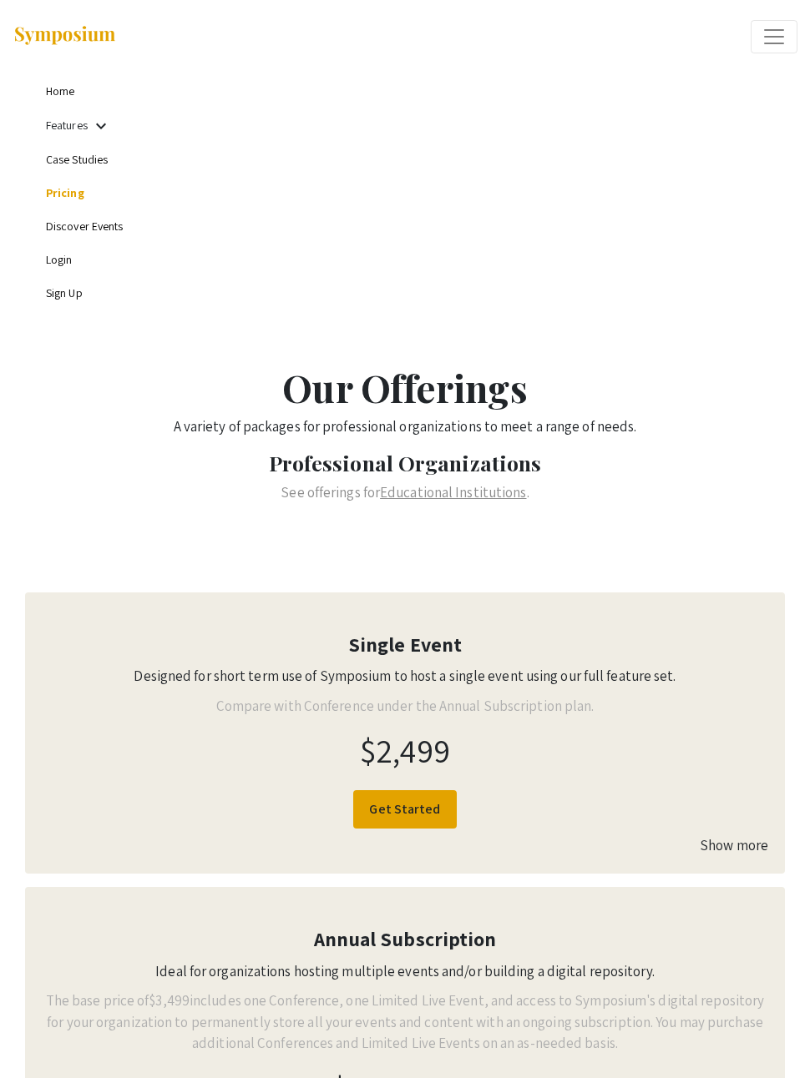
scroll to position [0, 0]
click at [90, 234] on link "Discover Events" at bounding box center [85, 226] width 78 height 15
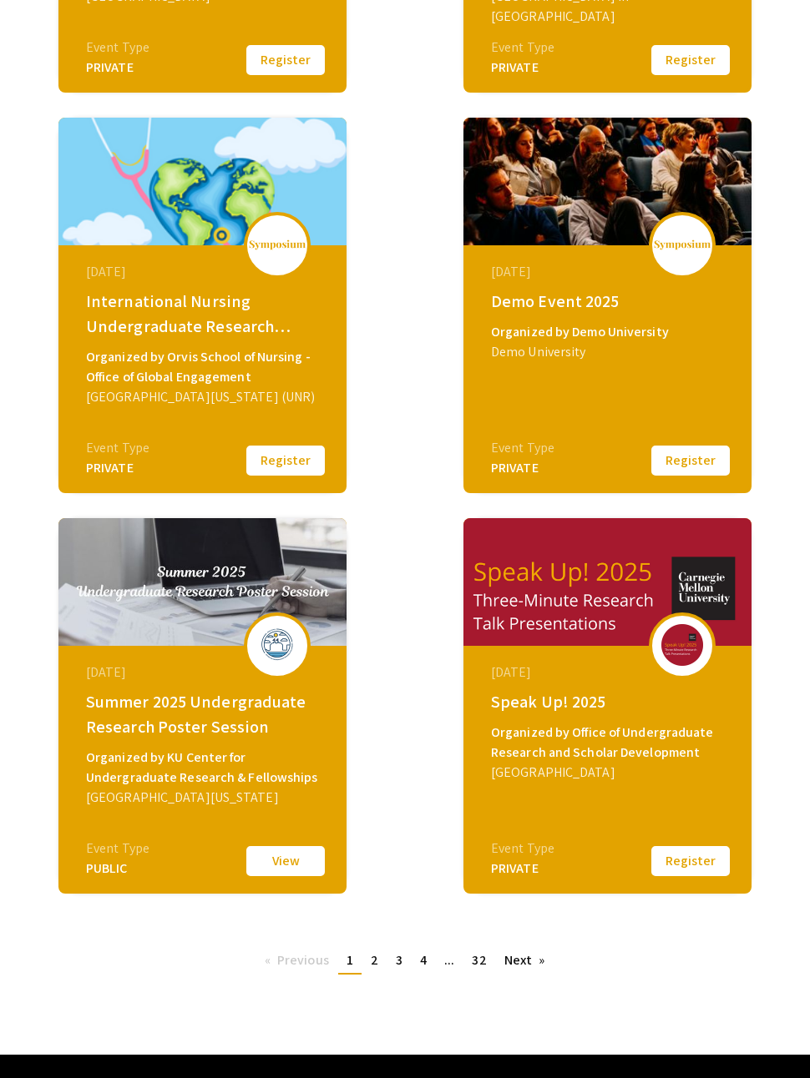
scroll to position [835, 0]
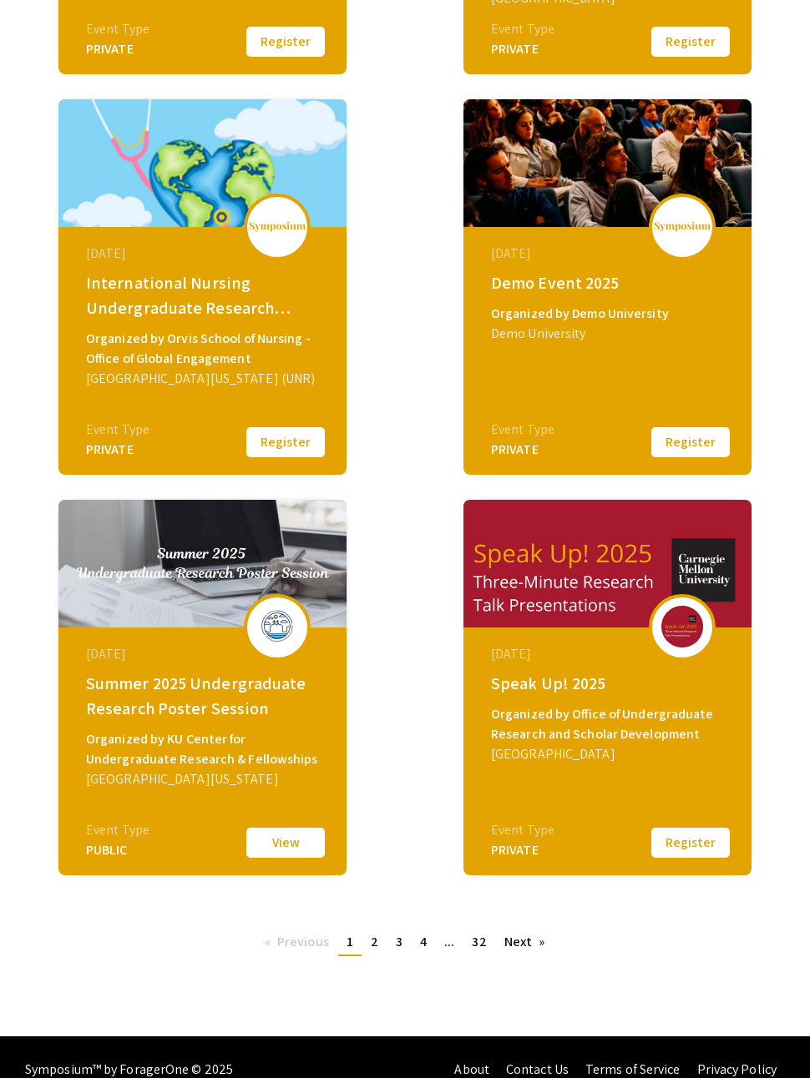
click at [706, 441] on button "Register" at bounding box center [689, 443] width 83 height 35
